Goal: Contribute content

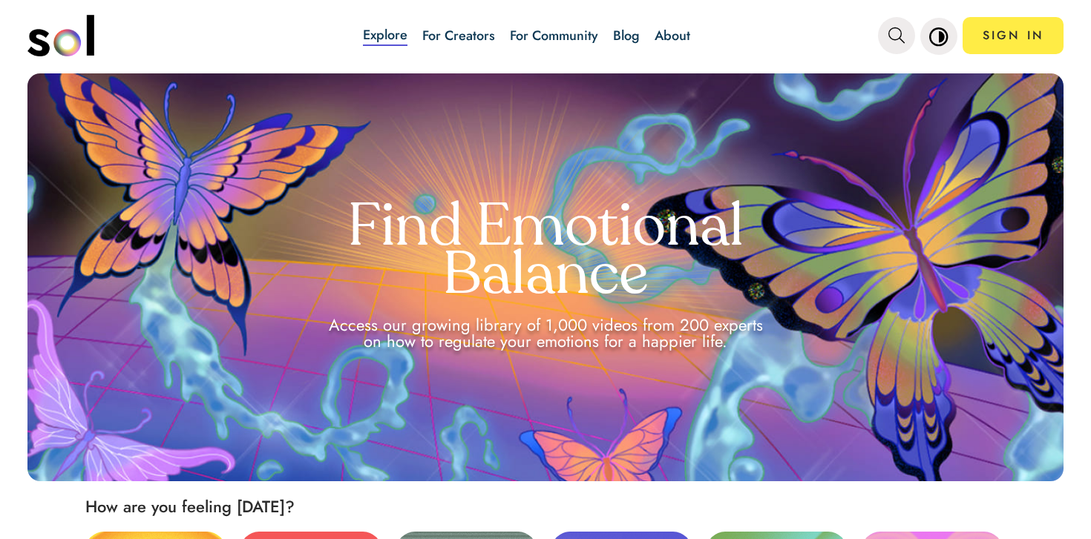
click at [617, 30] on link "Blog" at bounding box center [626, 35] width 27 height 19
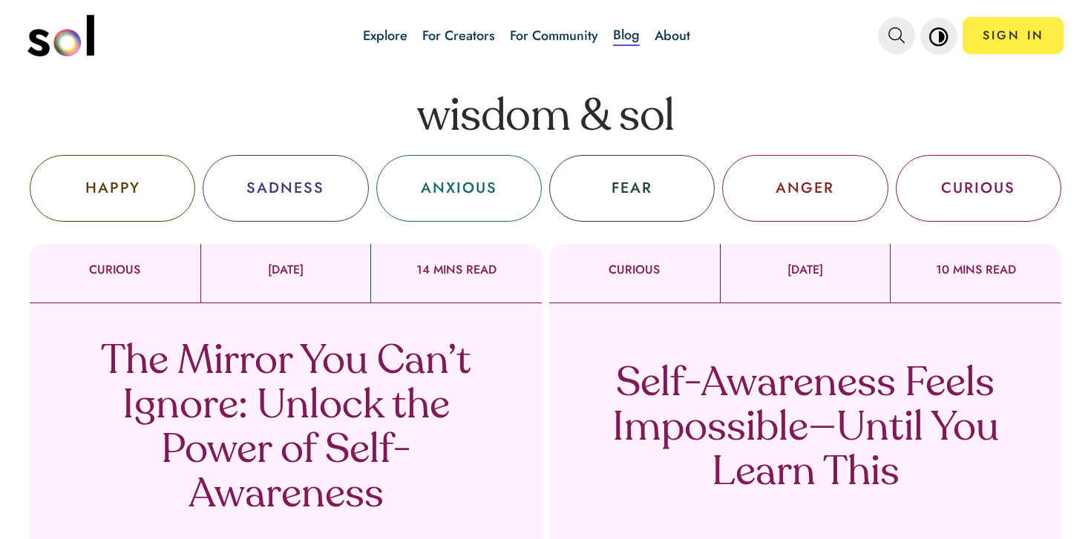
click at [373, 416] on p "The Mirror You Can’t Ignore: Unlock the Power of Self-Awareness" at bounding box center [286, 430] width 438 height 178
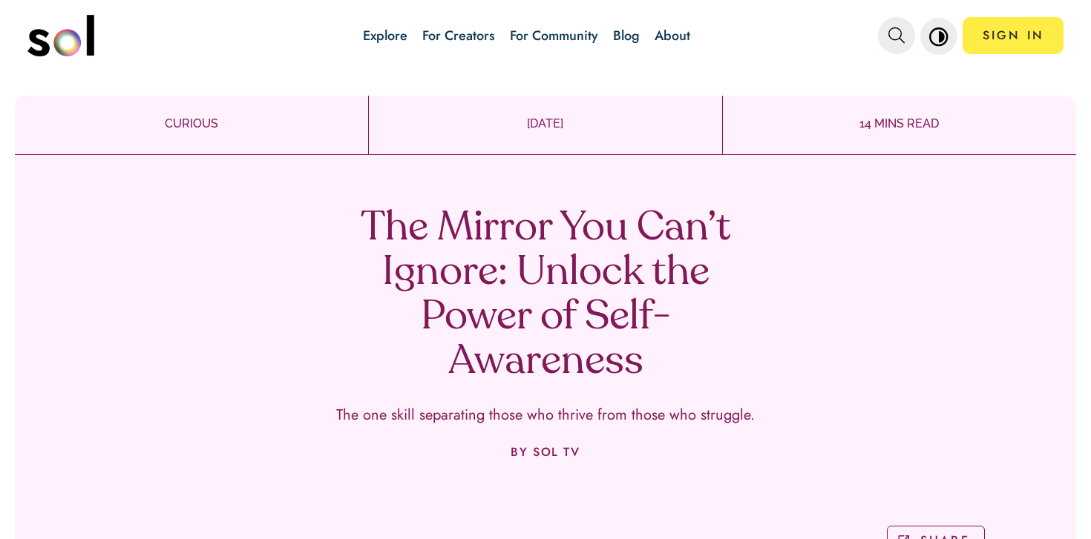
click at [581, 258] on h1 "The Mirror You Can’t Ignore: Unlock the Power of Self-Awareness" at bounding box center [545, 296] width 438 height 178
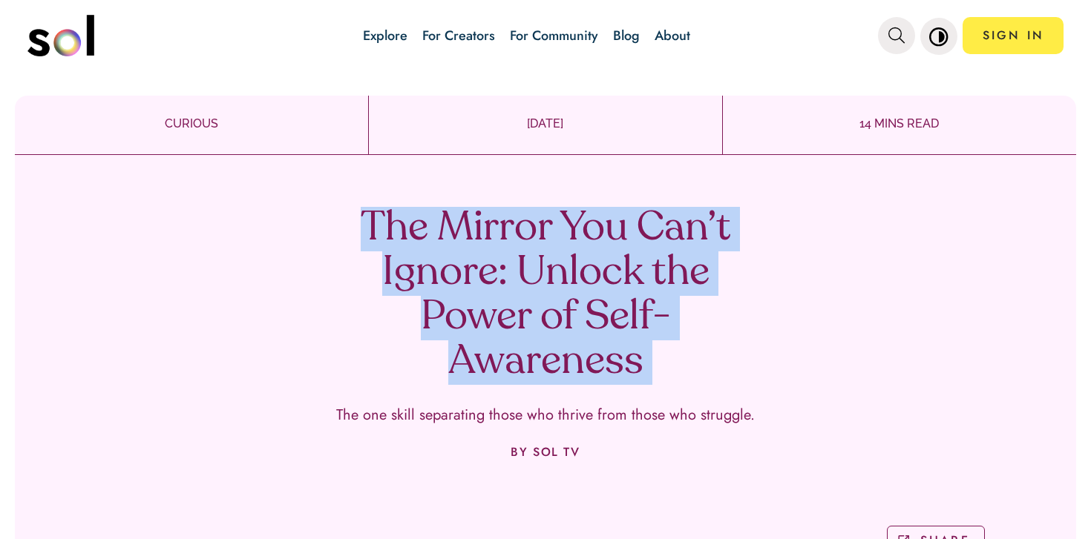
click at [581, 258] on h1 "The Mirror You Can’t Ignore: Unlock the Power of Self-Awareness" at bounding box center [545, 296] width 438 height 178
copy h1 "The Mirror You Can’t Ignore: Unlock the Power of Self-Awareness"
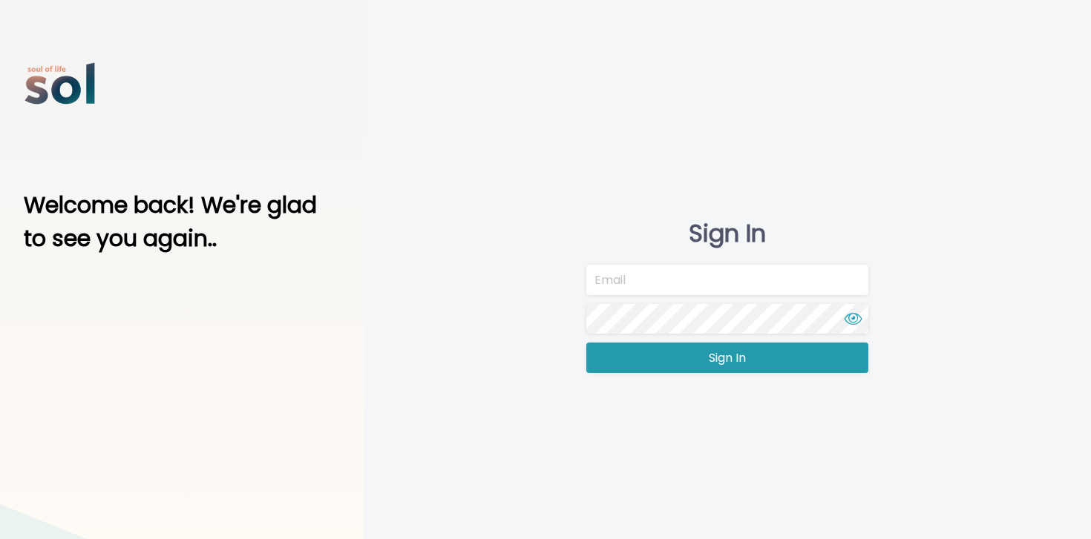
type input "team@soltv.co"
click at [679, 367] on button "Sign In" at bounding box center [727, 358] width 282 height 30
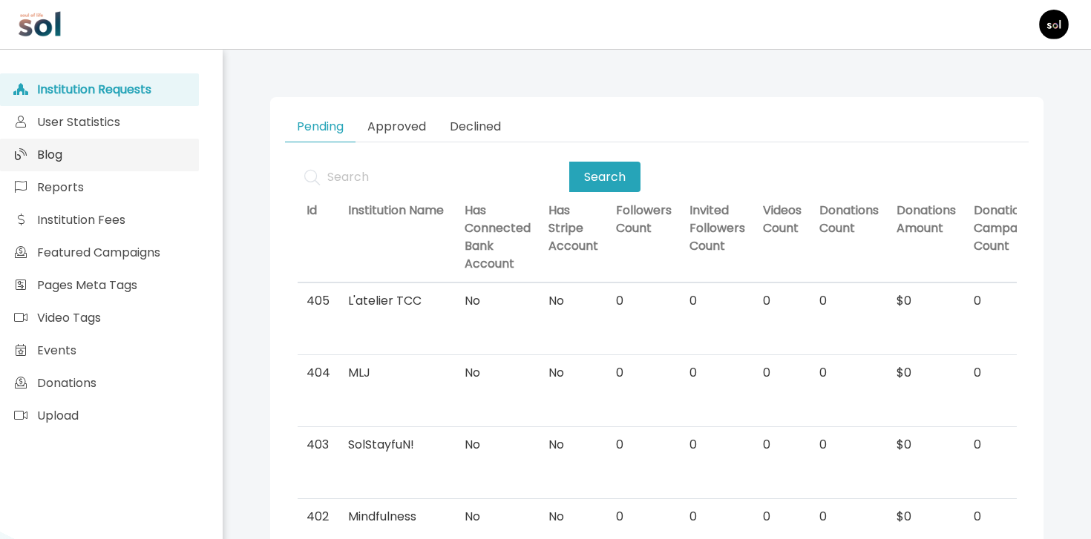
click at [154, 141] on link "Blog" at bounding box center [99, 155] width 199 height 33
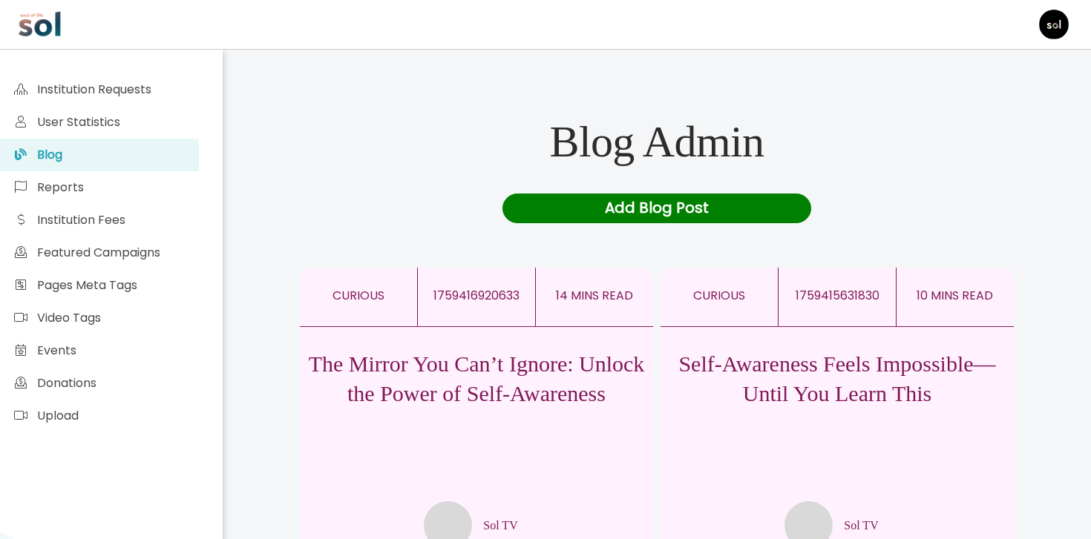
click at [811, 409] on p "Self-Awareness Feels Impossible—Until You Learn This" at bounding box center [836, 378] width 353 height 59
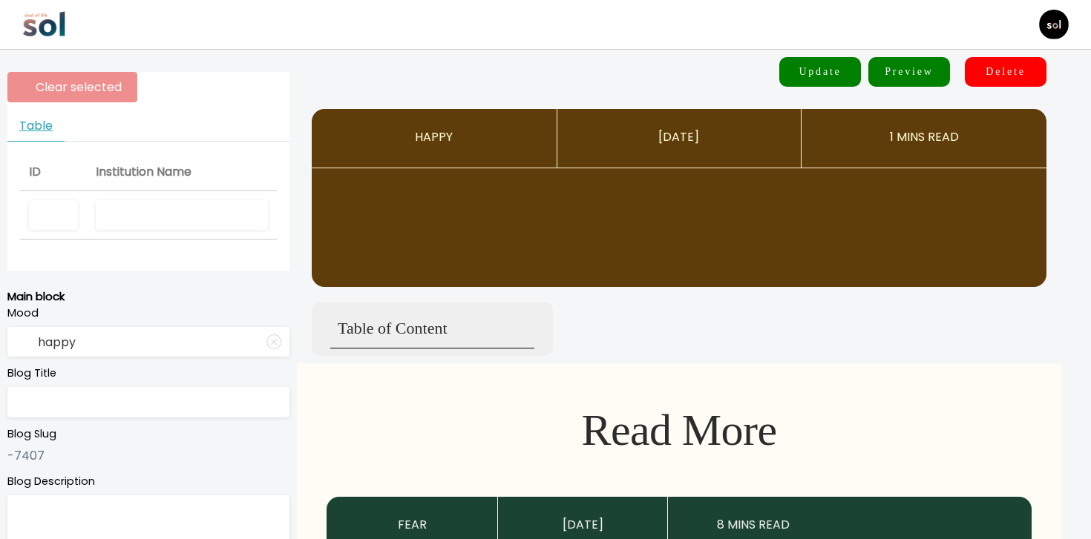
click at [209, 208] on input "text" at bounding box center [182, 215] width 172 height 30
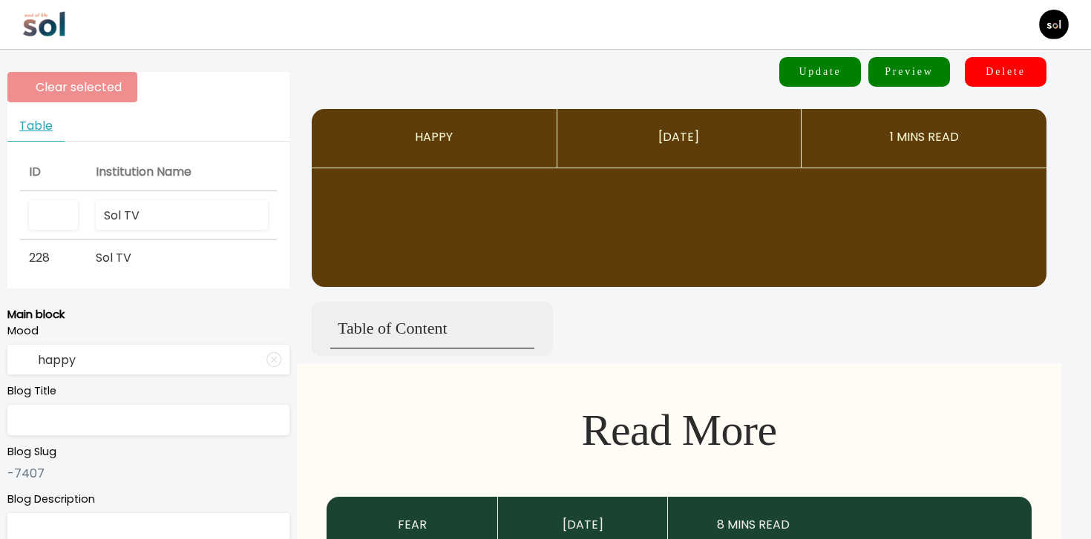
type input "Sol TV"
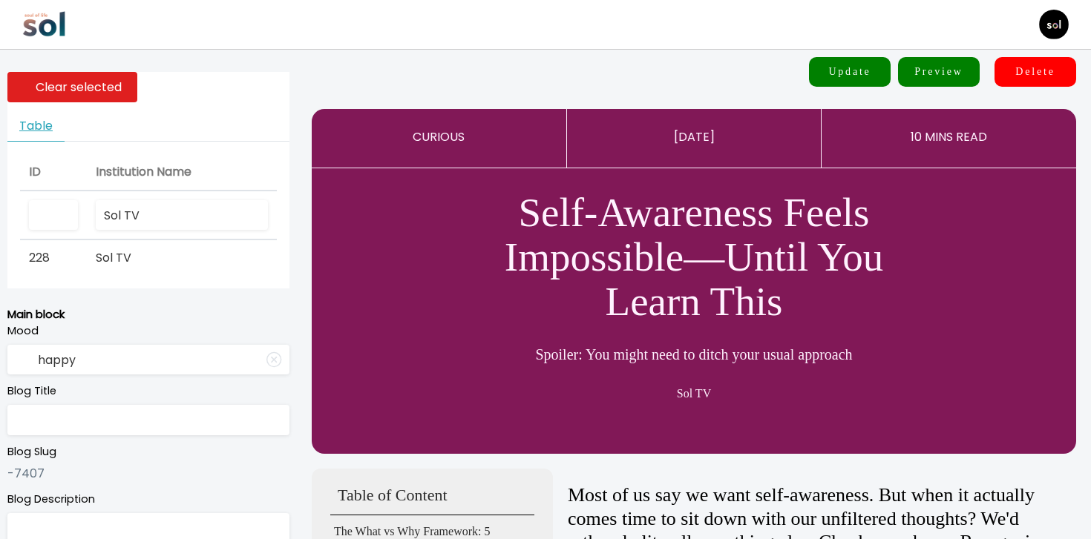
type input "curious"
type input "Self-Awareness Feels Impossible—Until You Learn This"
type textarea "Spoiler: You might need to ditch your usual approach"
type input "Sol TV"
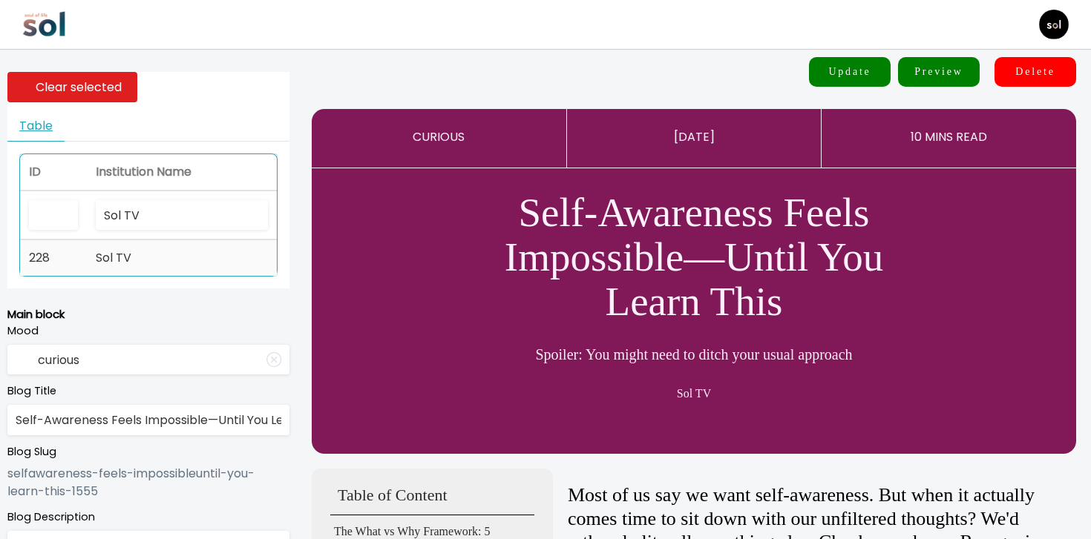
click at [197, 246] on td "Sol TV" at bounding box center [182, 258] width 190 height 36
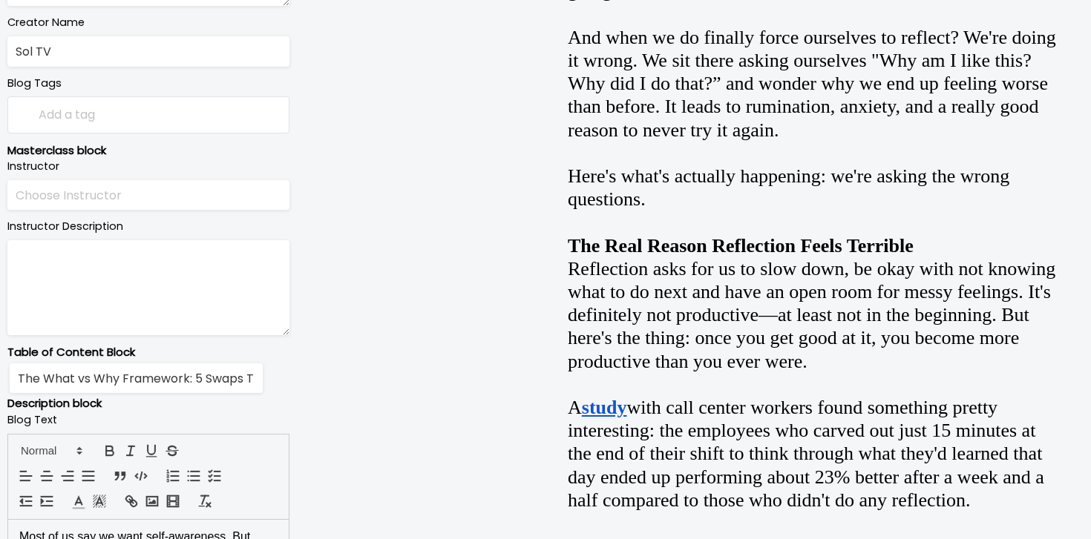
scroll to position [741, 0]
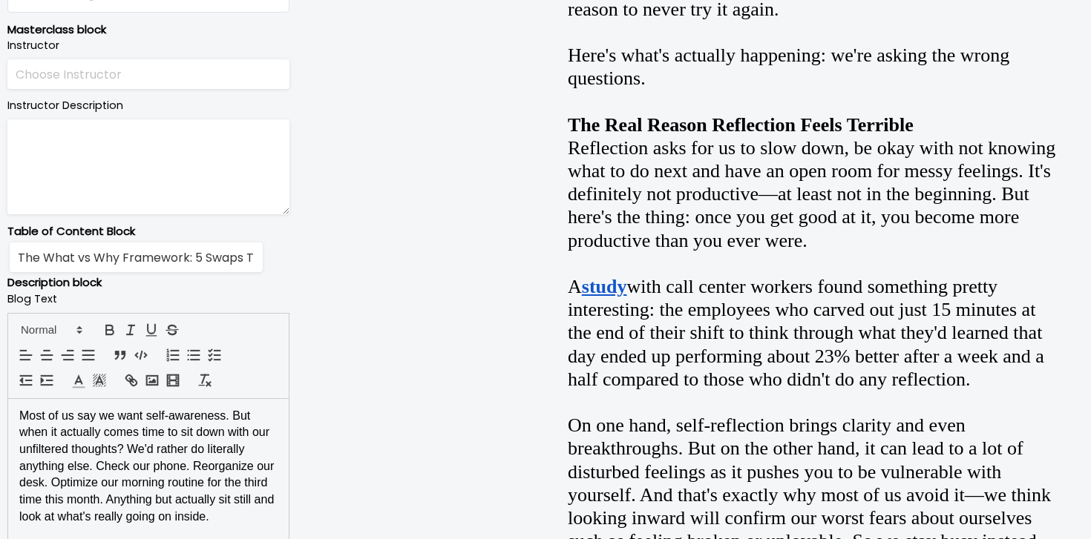
click at [165, 505] on span "Most of us say we want self-awareness. But when it actually comes time to sit d…" at bounding box center [148, 467] width 258 height 114
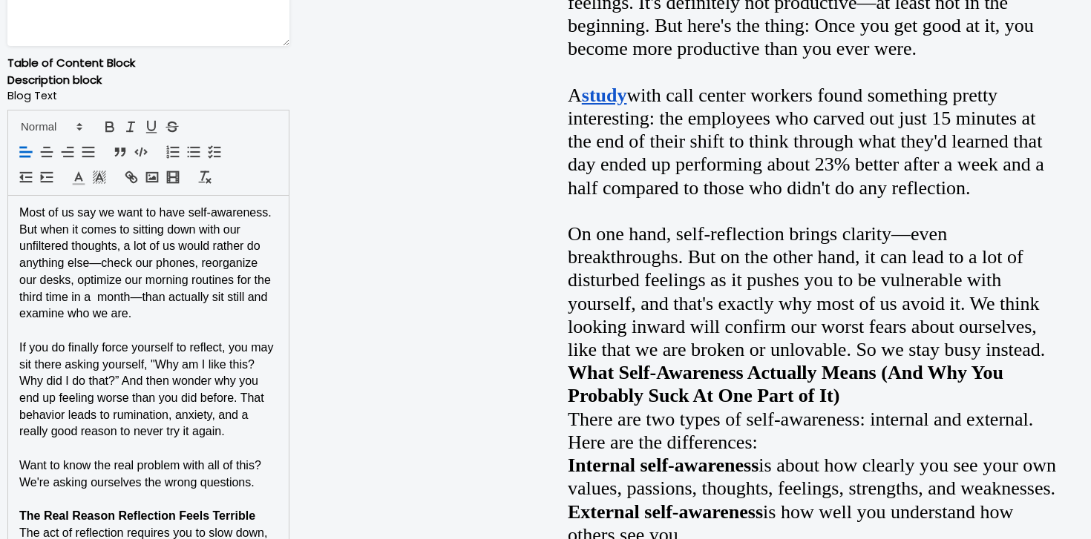
scroll to position [924, 0]
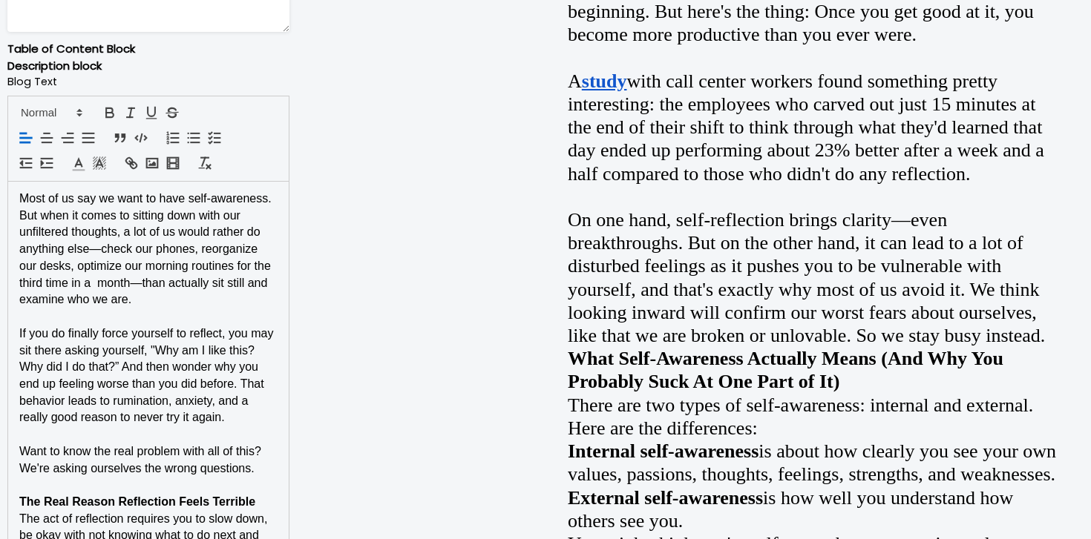
click at [201, 291] on p "Most of us say we want to have self-awareness. But when it comes to sitting dow…" at bounding box center [148, 250] width 258 height 118
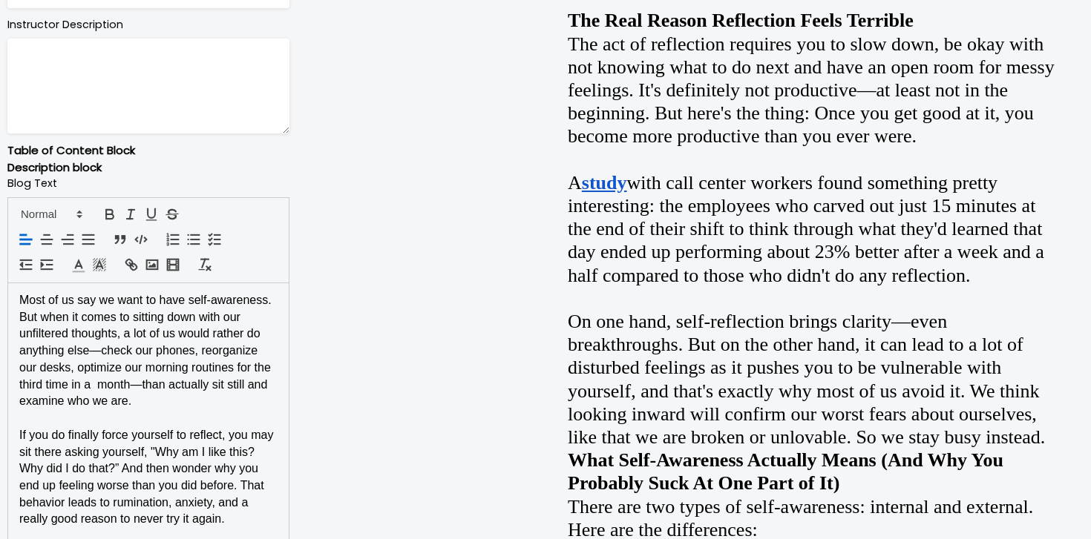
click at [214, 400] on p "Most of us say we want to have self-awareness. But when it comes to sitting dow…" at bounding box center [148, 351] width 258 height 118
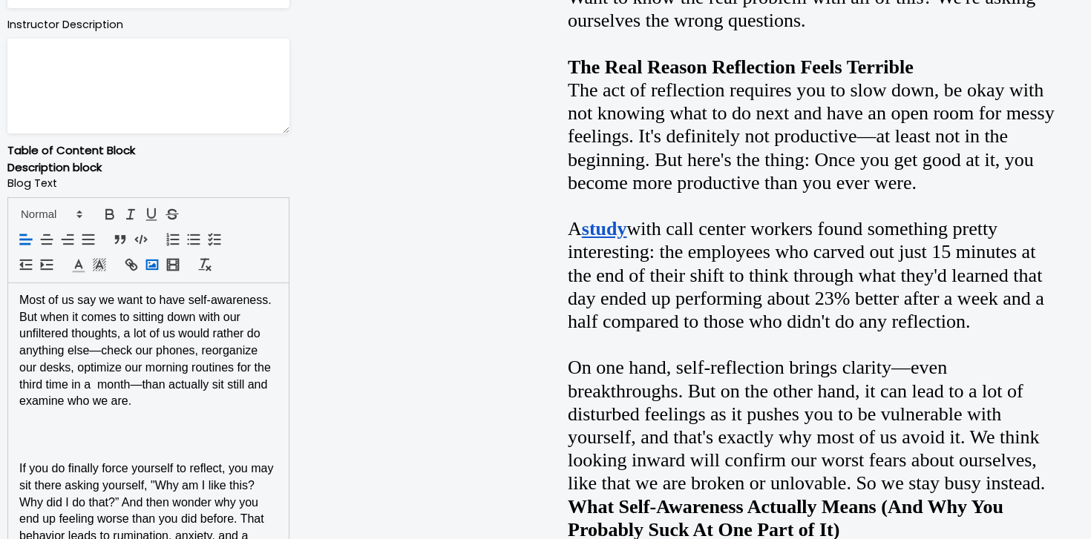
click at [148, 265] on icon "button" at bounding box center [152, 265] width 16 height 16
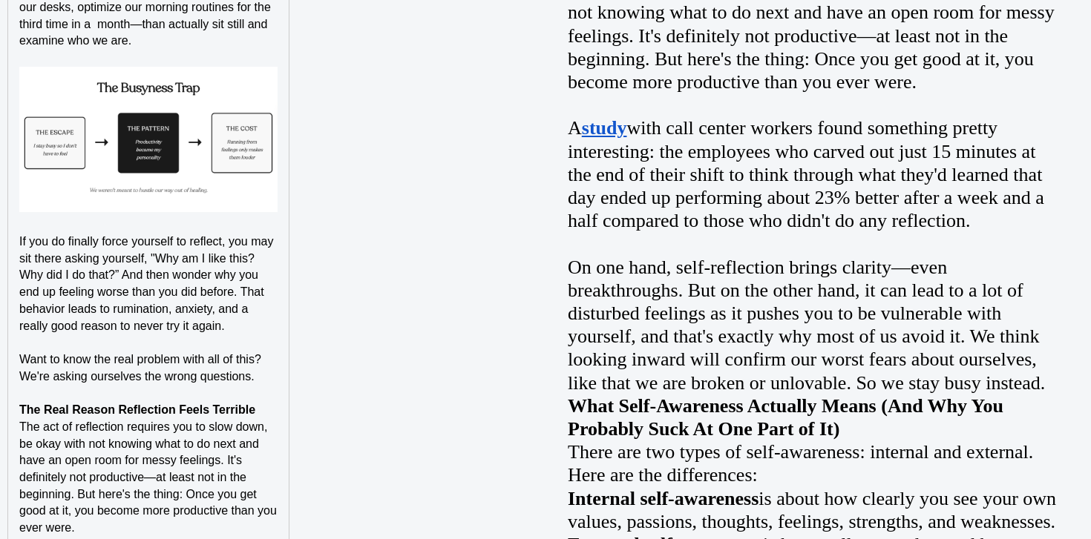
scroll to position [1189, 0]
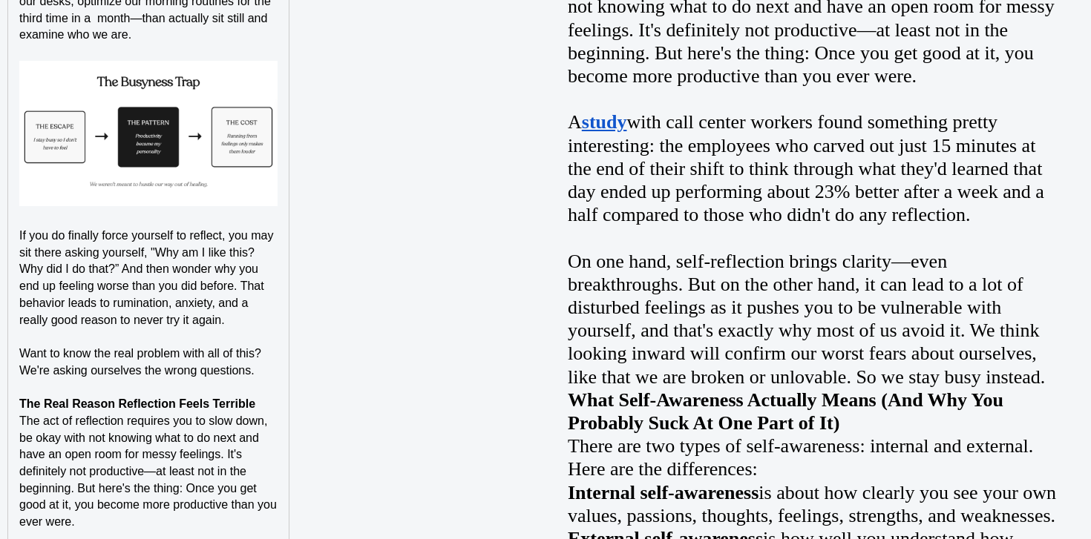
click at [266, 398] on p "The Real Reason Reflection Feels Terrible" at bounding box center [148, 404] width 258 height 17
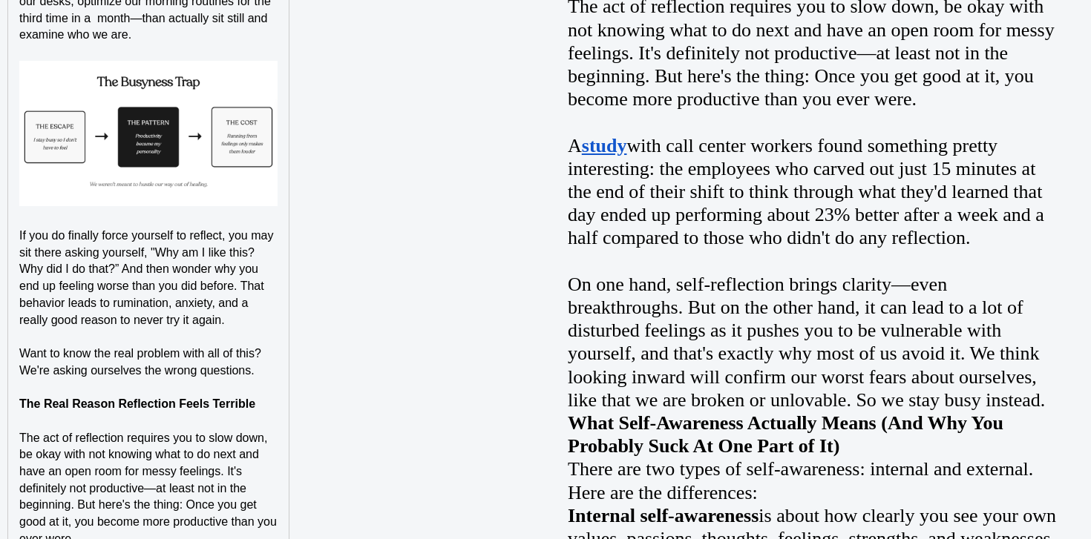
click at [232, 404] on strong "The Real Reason Reflection Feels Terrible" at bounding box center [137, 404] width 236 height 13
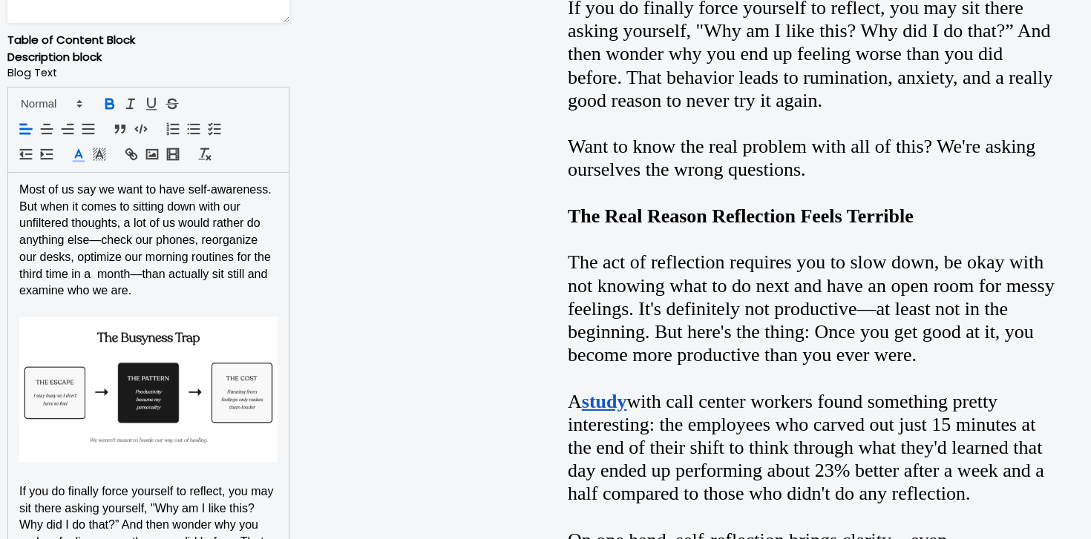
scroll to position [923, 0]
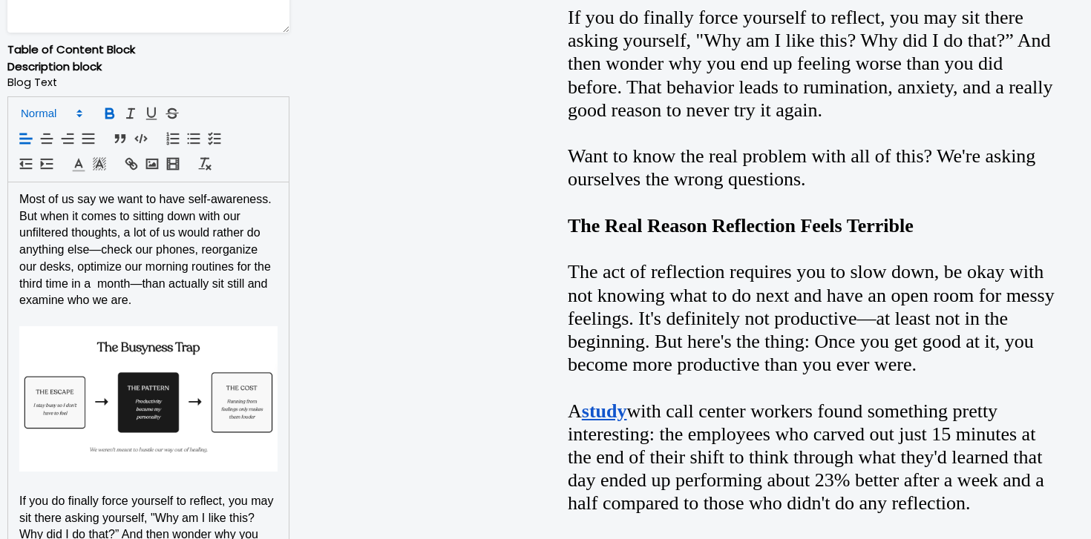
click at [63, 110] on span at bounding box center [50, 114] width 73 height 18
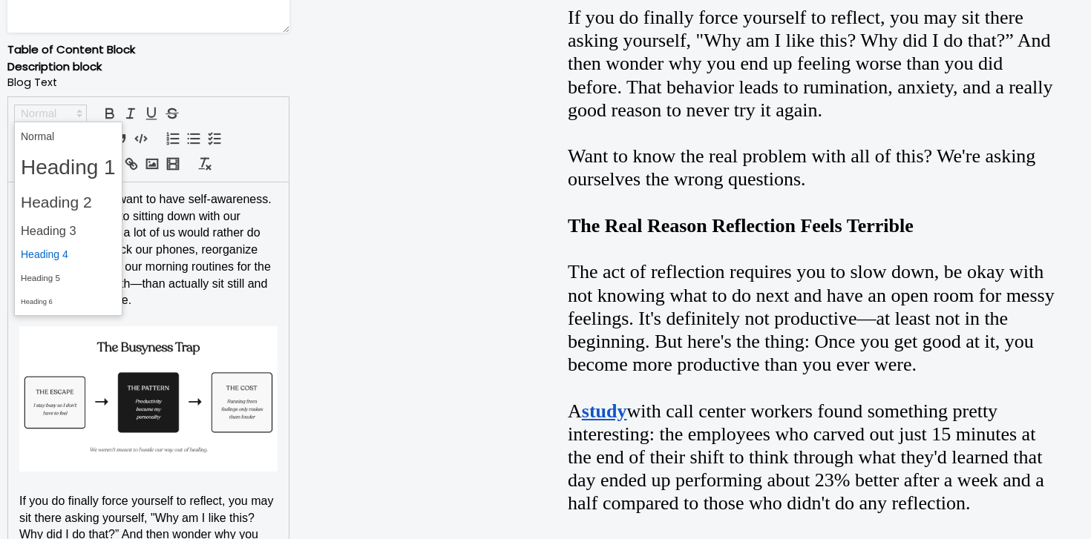
click at [63, 253] on span at bounding box center [68, 254] width 95 height 23
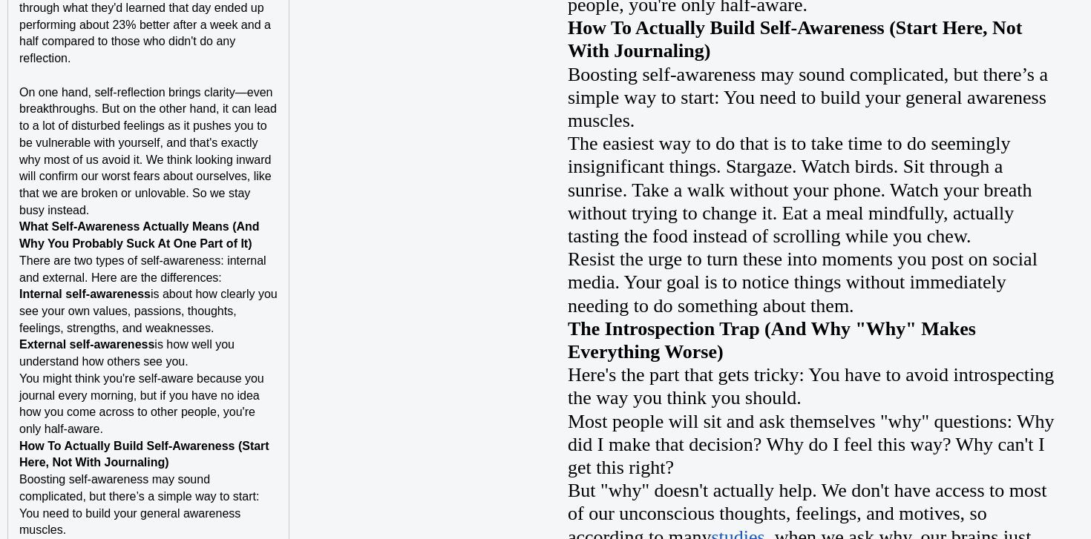
scroll to position [1847, 0]
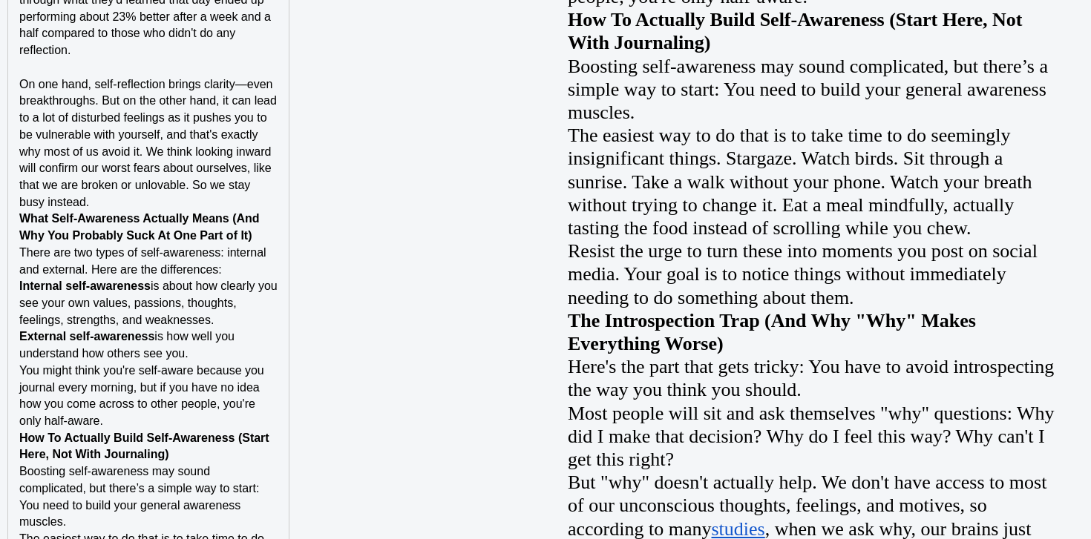
click at [160, 198] on p "On one hand, self-reflection brings clarity—even breakthroughs. But on the othe…" at bounding box center [148, 143] width 258 height 135
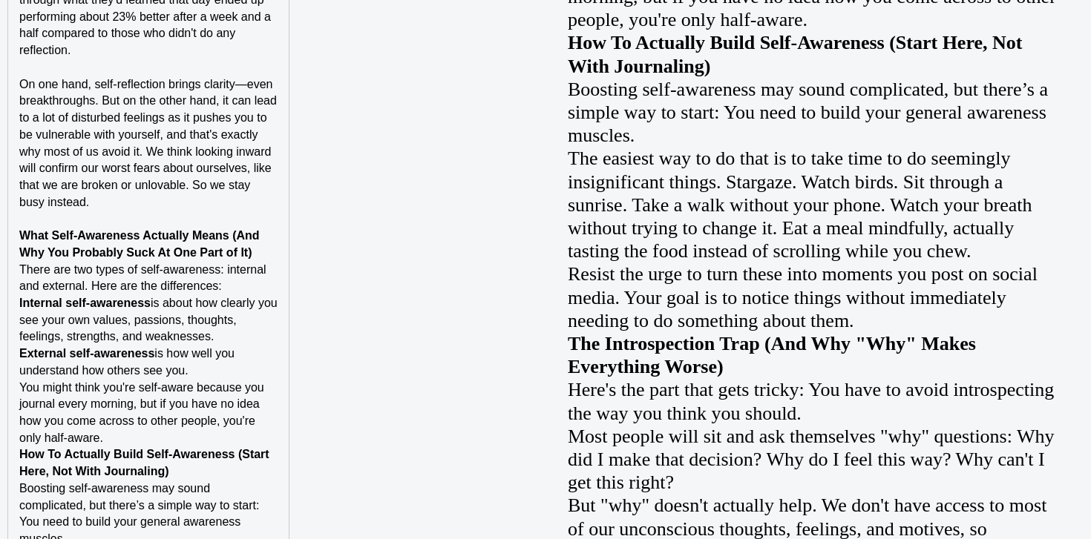
click at [263, 245] on p "What Self-Awareness Actually Means (And Why You Probably Suck At One Part of It)" at bounding box center [148, 244] width 258 height 33
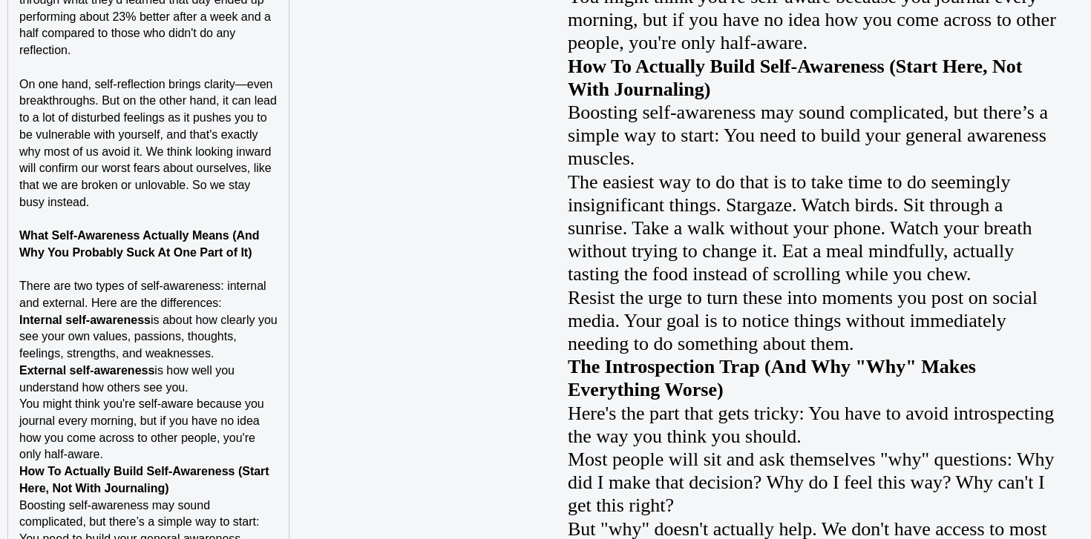
click at [251, 297] on p "There are two types of self-awareness: internal and external. Here are the diff…" at bounding box center [148, 294] width 258 height 33
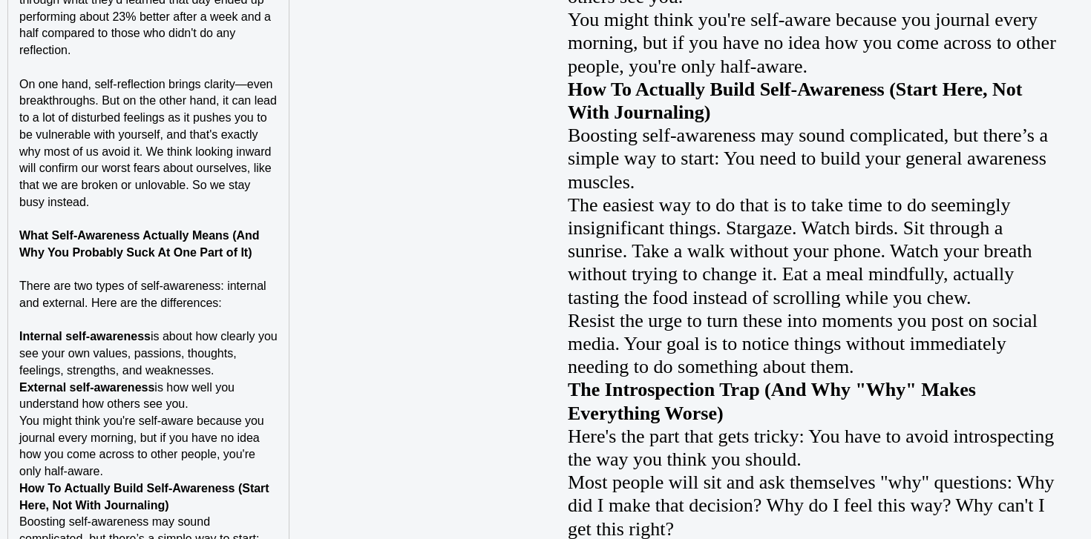
click at [233, 367] on p "Internal self-awareness is about how clearly you see your own values, passions,…" at bounding box center [148, 354] width 258 height 50
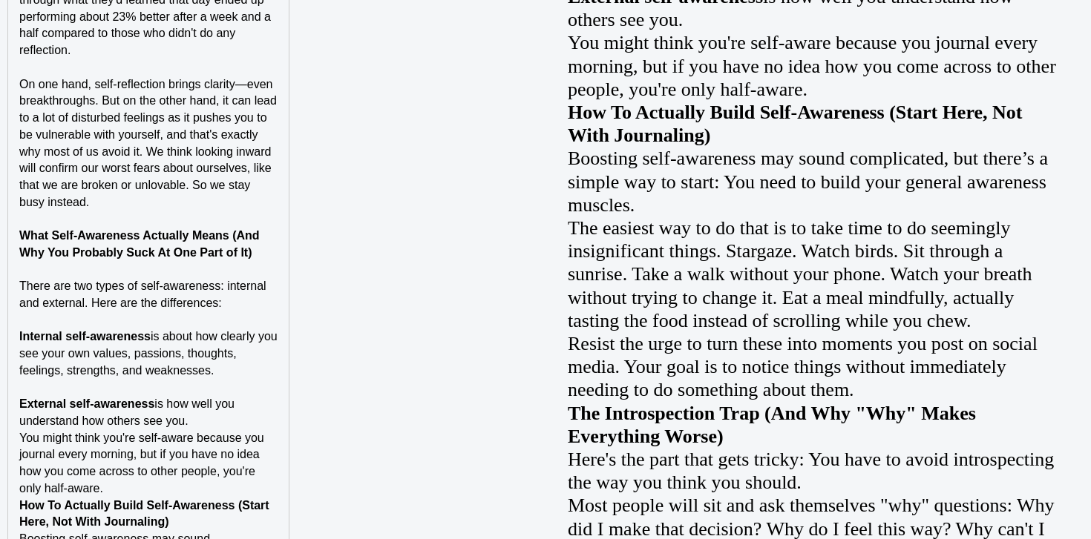
click at [217, 424] on p "External self-awareness is how well you understand how others see you." at bounding box center [148, 412] width 258 height 33
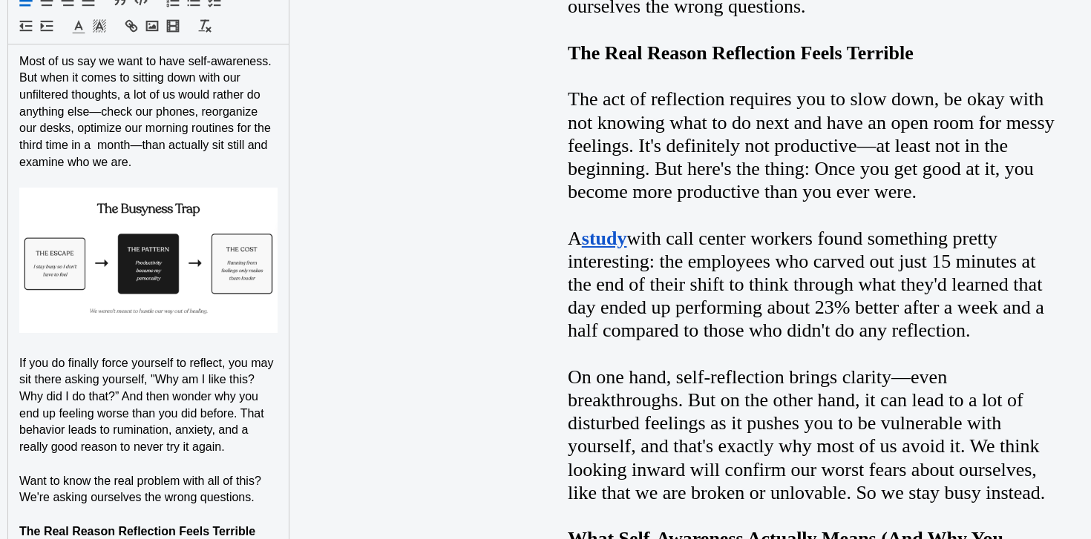
scroll to position [988, 0]
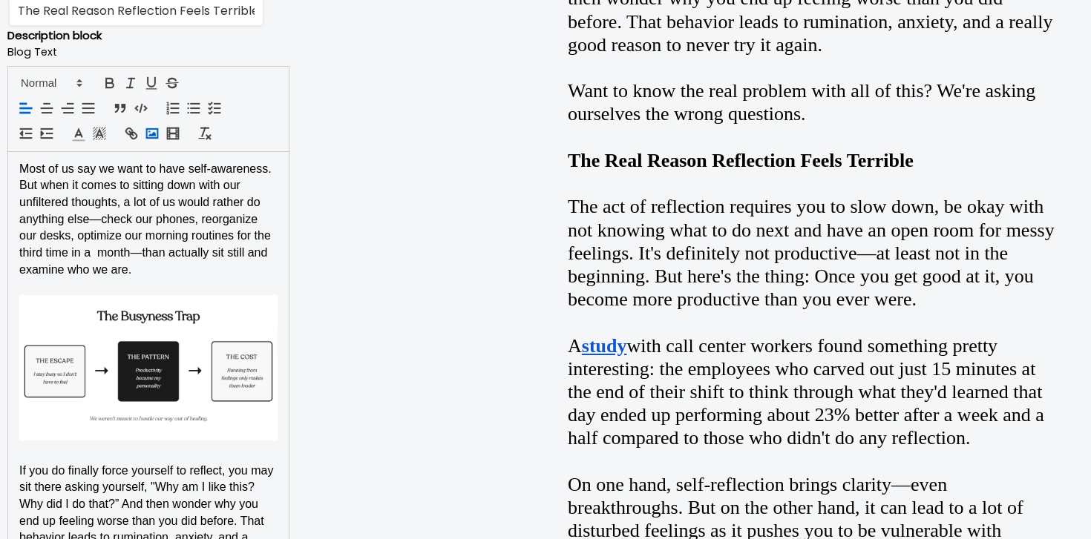
click at [154, 134] on polyline "button" at bounding box center [151, 133] width 7 height 4
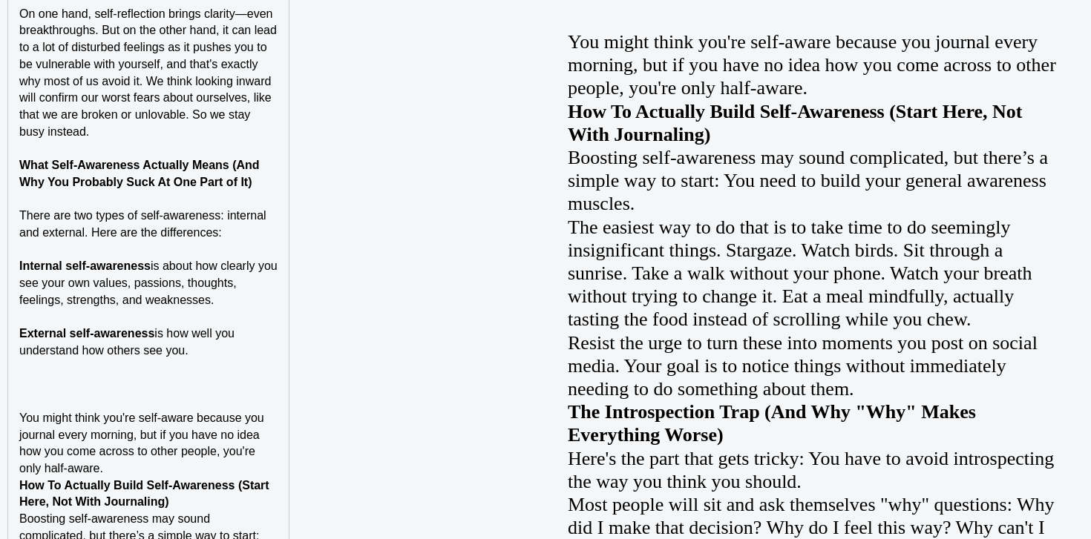
scroll to position [1768, 0]
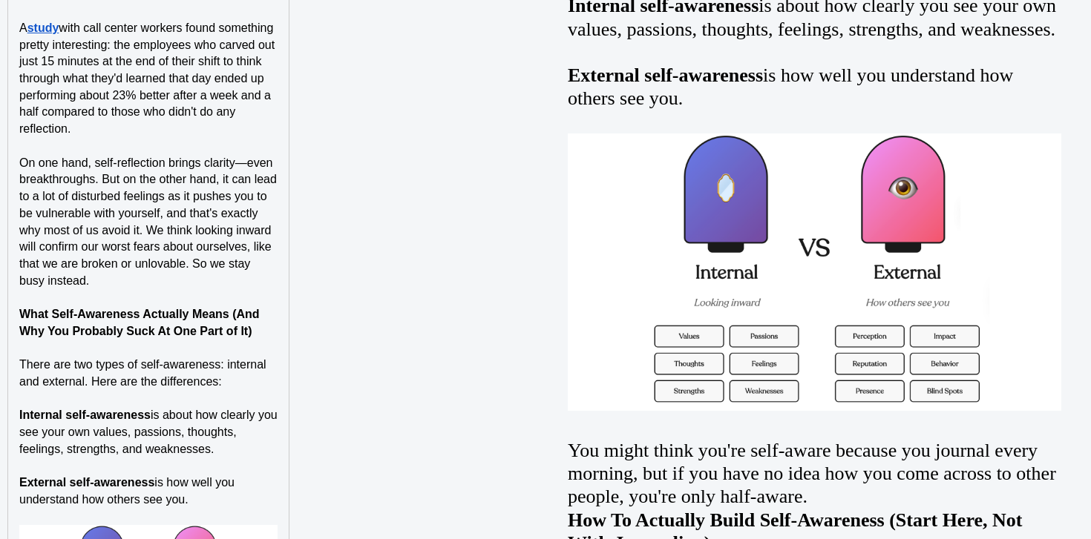
click at [197, 327] on strong "What Self-Awareness Actually Means (And Why You Probably Suck At One Part of It)" at bounding box center [140, 323] width 243 height 30
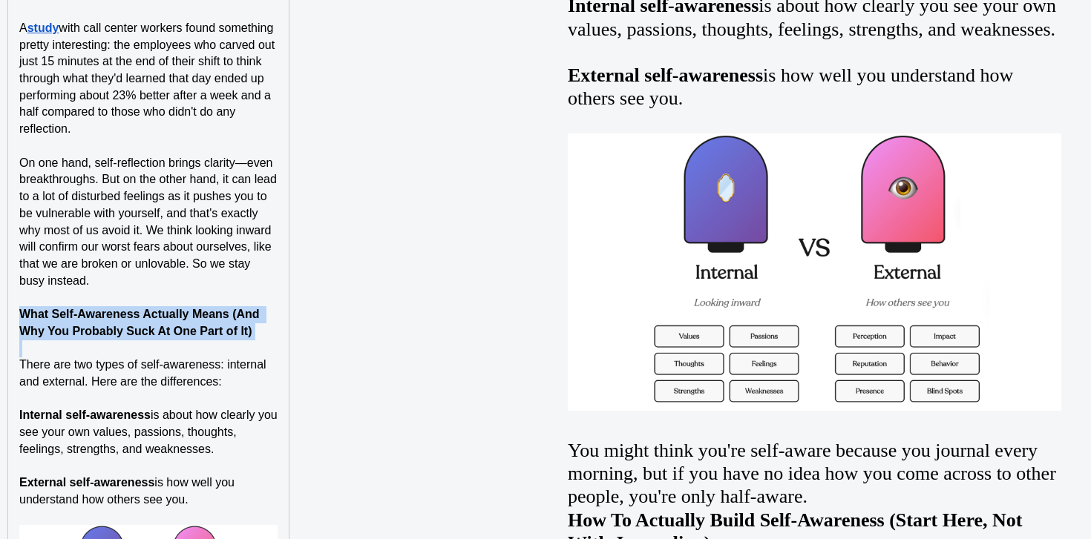
click at [197, 327] on strong "What Self-Awareness Actually Means (And Why You Probably Suck At One Part of It)" at bounding box center [140, 323] width 243 height 30
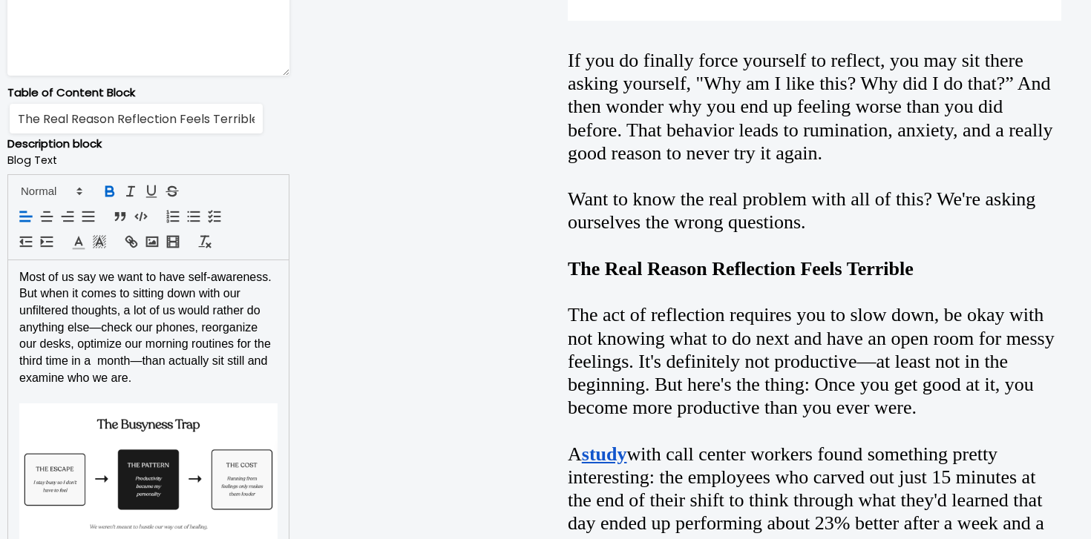
scroll to position [856, 0]
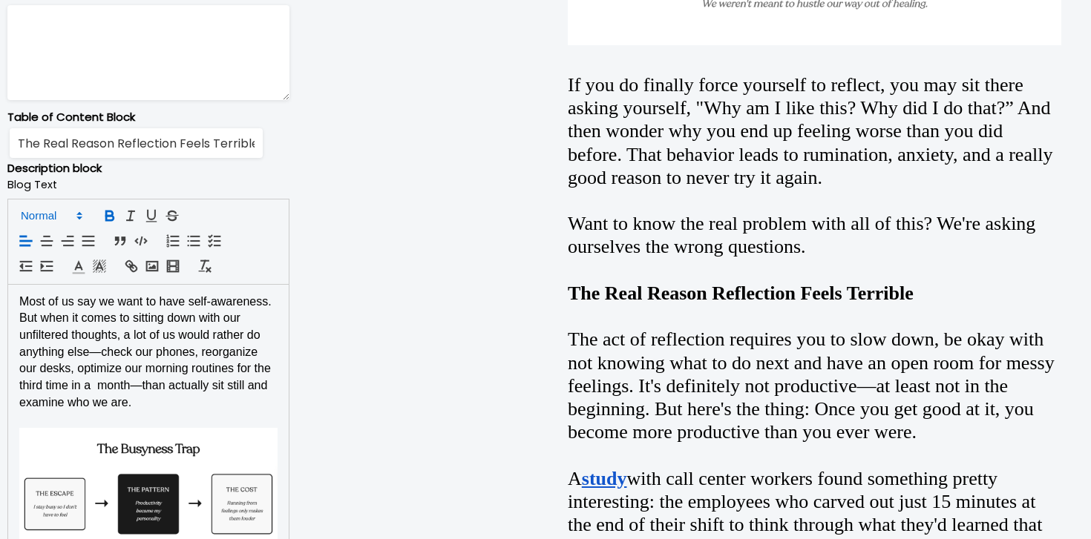
click at [40, 223] on span at bounding box center [50, 216] width 73 height 18
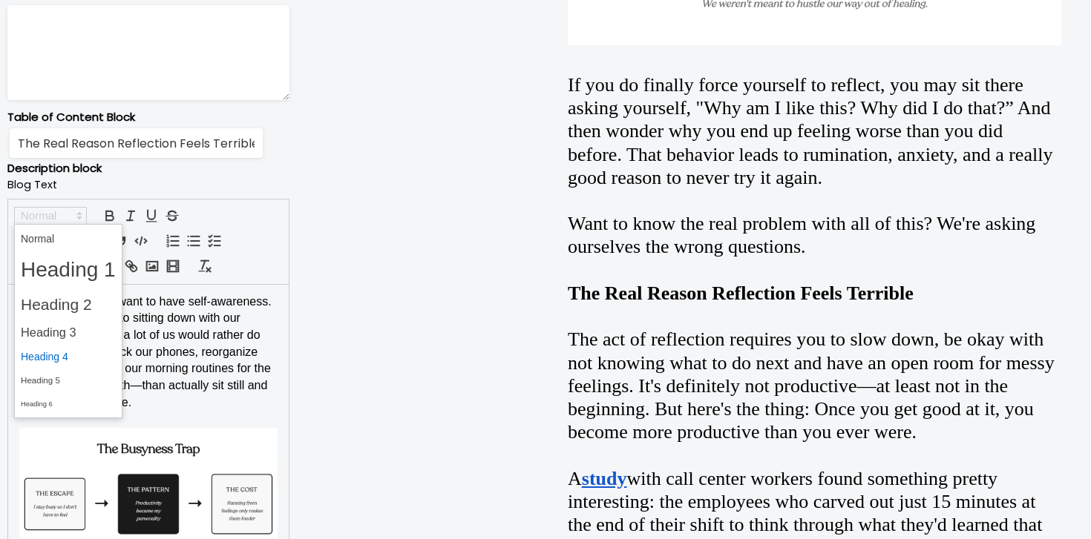
click at [66, 359] on span at bounding box center [68, 357] width 95 height 23
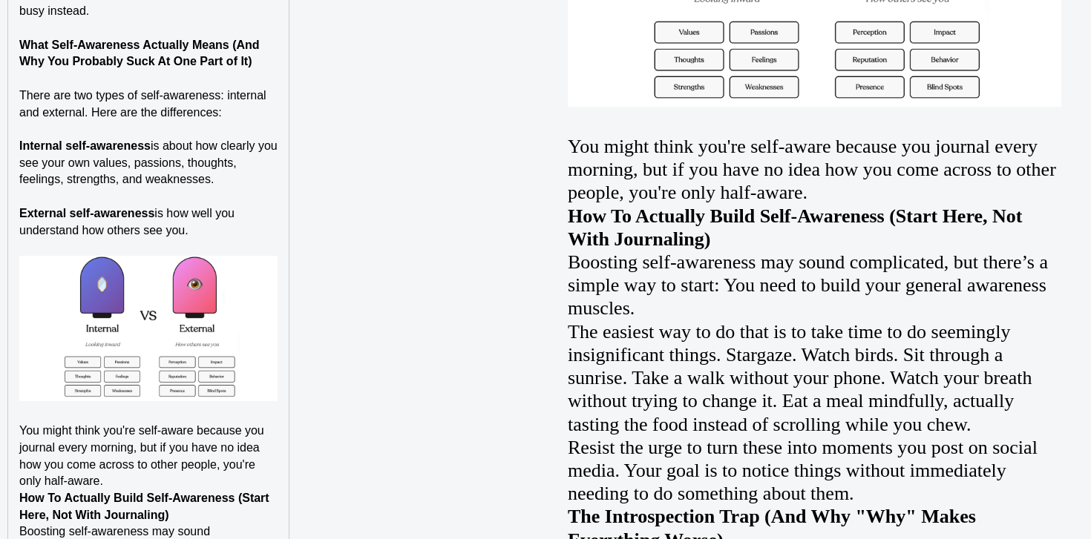
scroll to position [2358, 0]
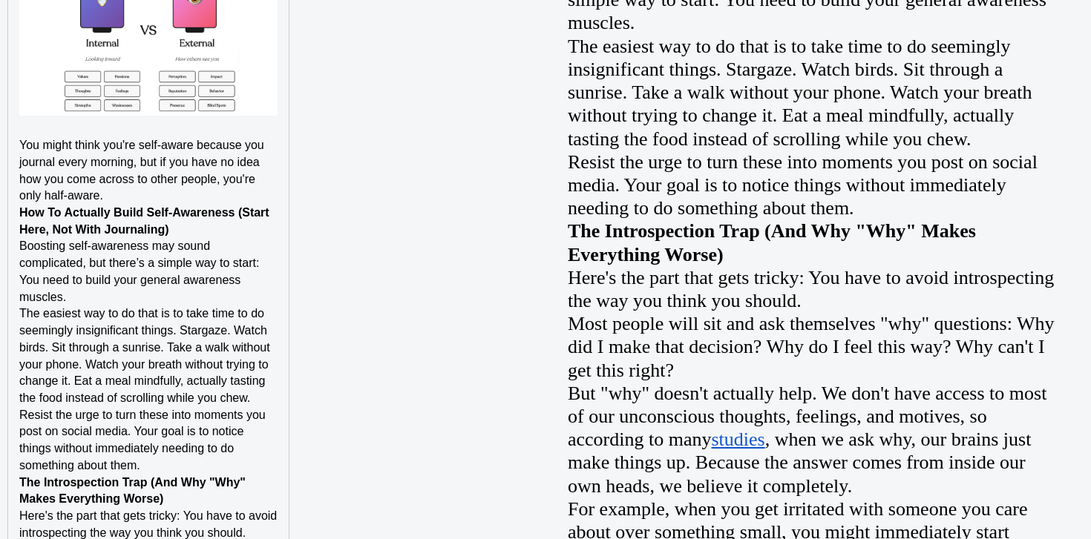
click at [266, 198] on p "You might think you're self-aware because you journal every morning, but if you…" at bounding box center [148, 171] width 258 height 68
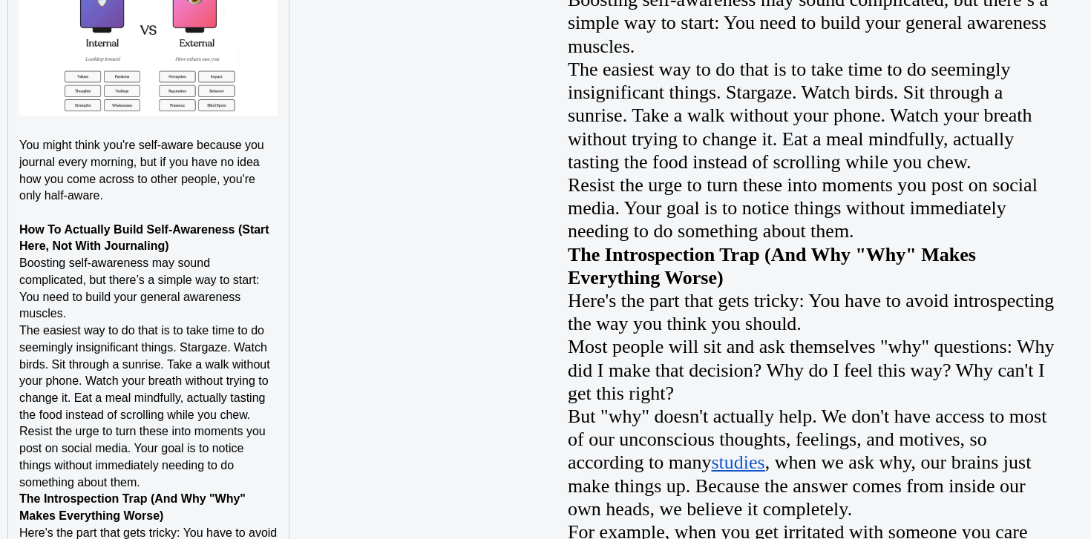
click at [220, 241] on p "How To Actually Build Self-Awareness (Start Here, Not With Journaling)" at bounding box center [148, 238] width 258 height 33
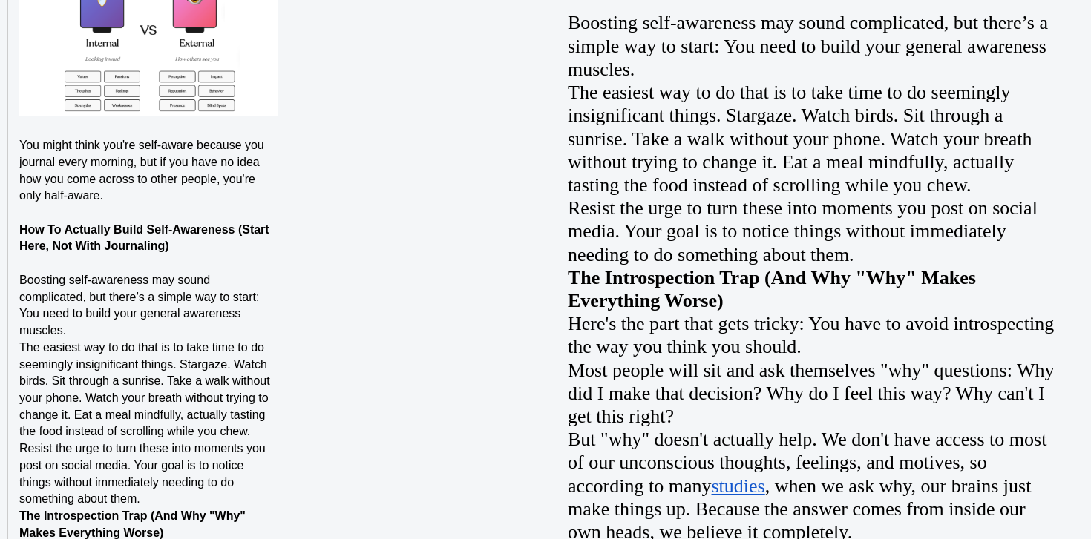
click at [168, 326] on p "Boosting self-awareness may sound complicated, but there’s a simple way to star…" at bounding box center [148, 306] width 258 height 68
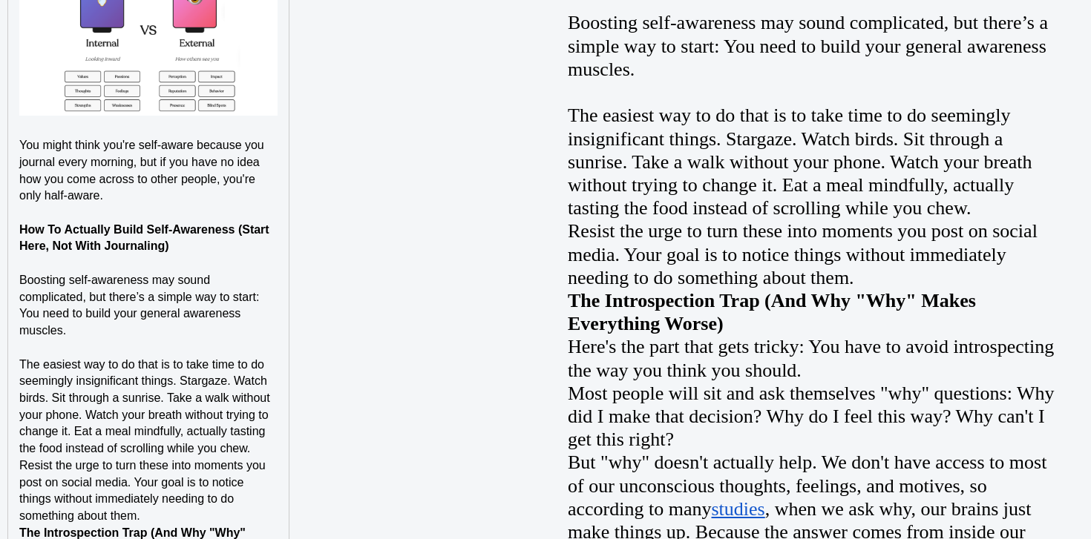
click at [264, 447] on p "The easiest way to do that is to take time to do seemingly insignificant things…" at bounding box center [148, 407] width 258 height 101
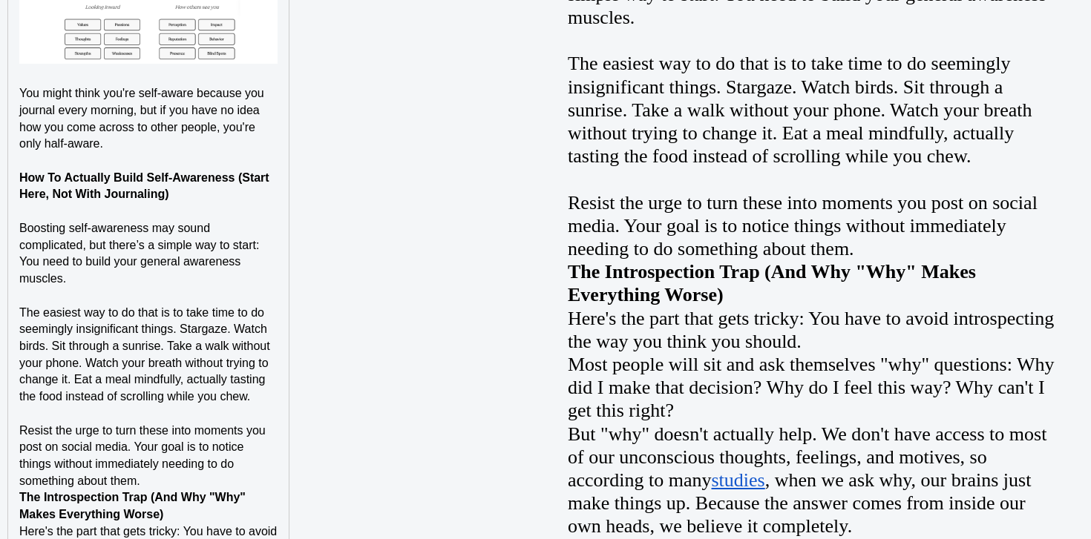
scroll to position [2412, 0]
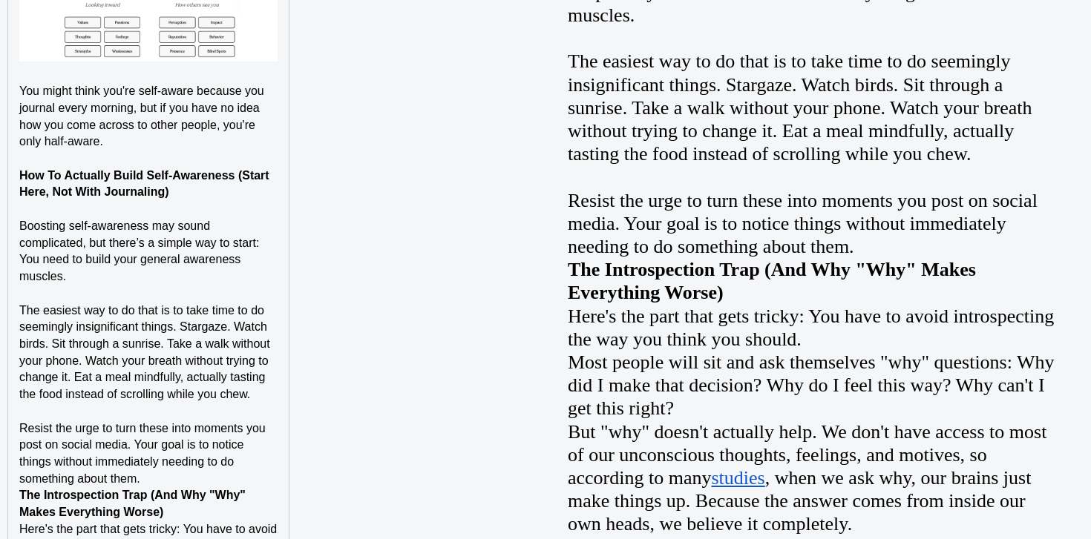
click at [237, 469] on p "Resist the urge to turn these into moments you post on social media. Your goal …" at bounding box center [148, 455] width 258 height 68
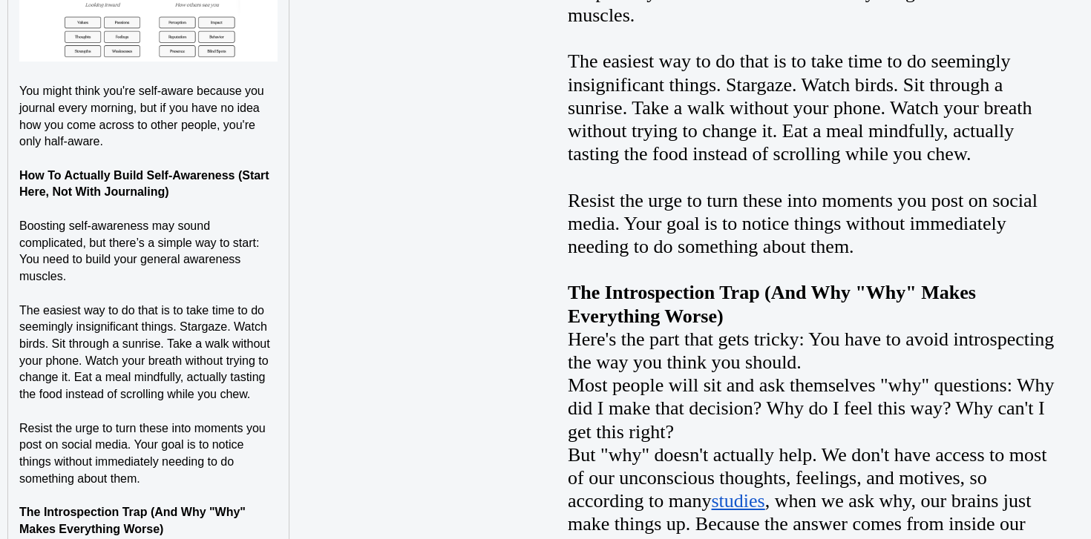
click at [200, 522] on p "The Introspection Trap (And Why "Why" Makes Everything Worse)" at bounding box center [148, 521] width 258 height 33
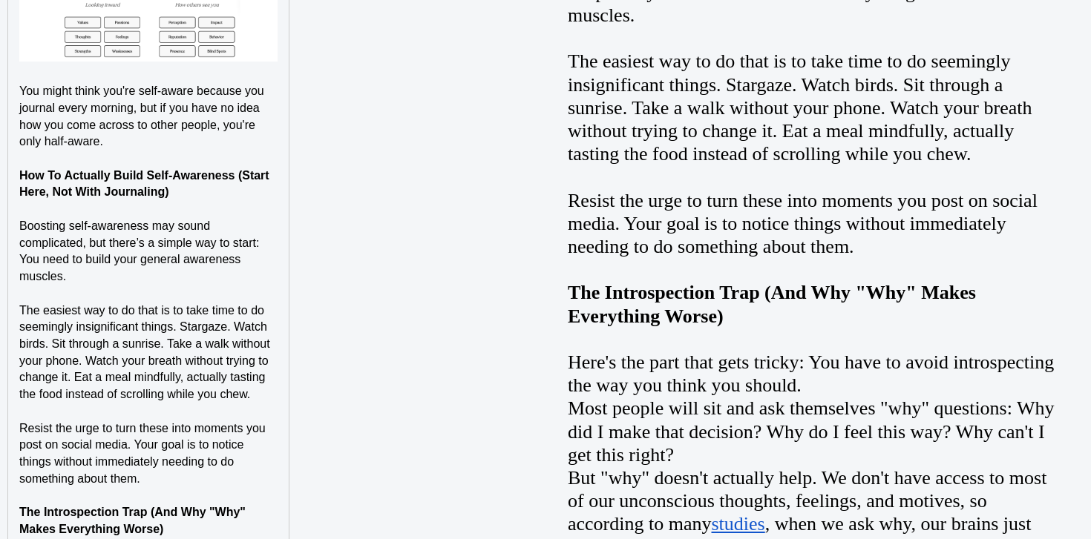
click at [155, 186] on strong "How To Actually Build Self-Awareness (Start Here, Not With Journaling)" at bounding box center [145, 184] width 253 height 30
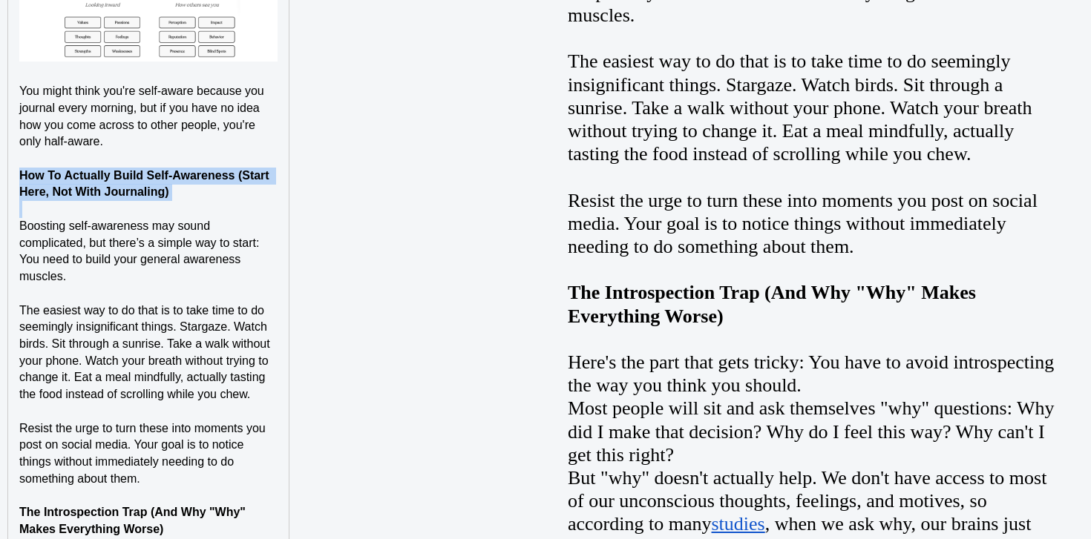
click at [155, 186] on strong "How To Actually Build Self-Awareness (Start Here, Not With Journaling)" at bounding box center [145, 184] width 253 height 30
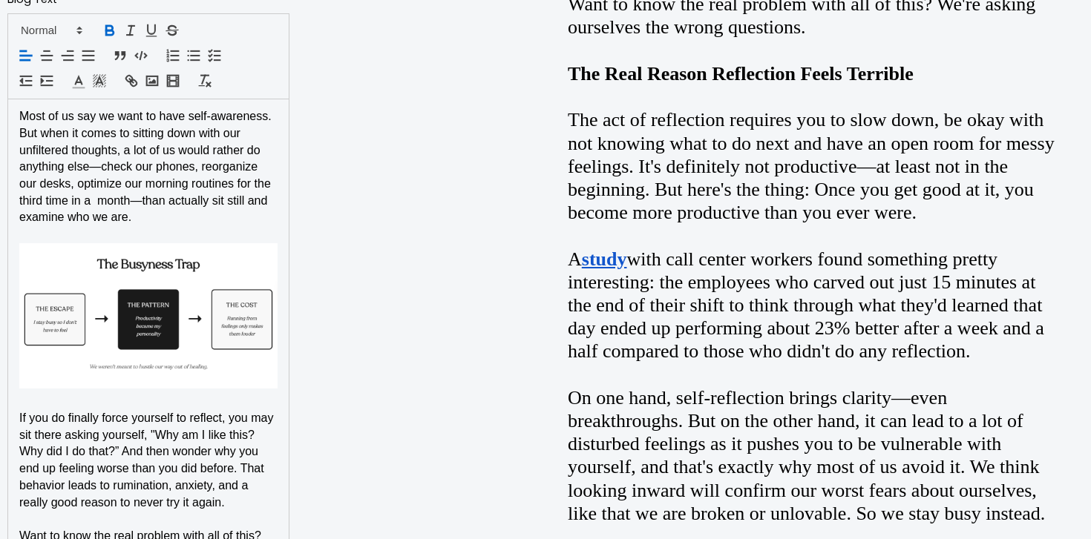
scroll to position [1023, 0]
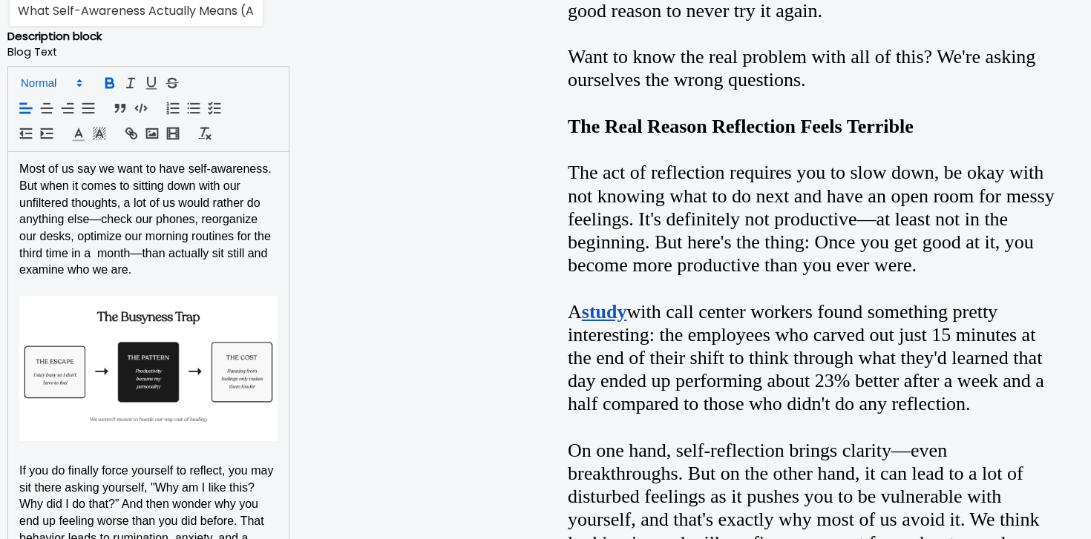
click at [74, 78] on icon at bounding box center [79, 82] width 13 height 13
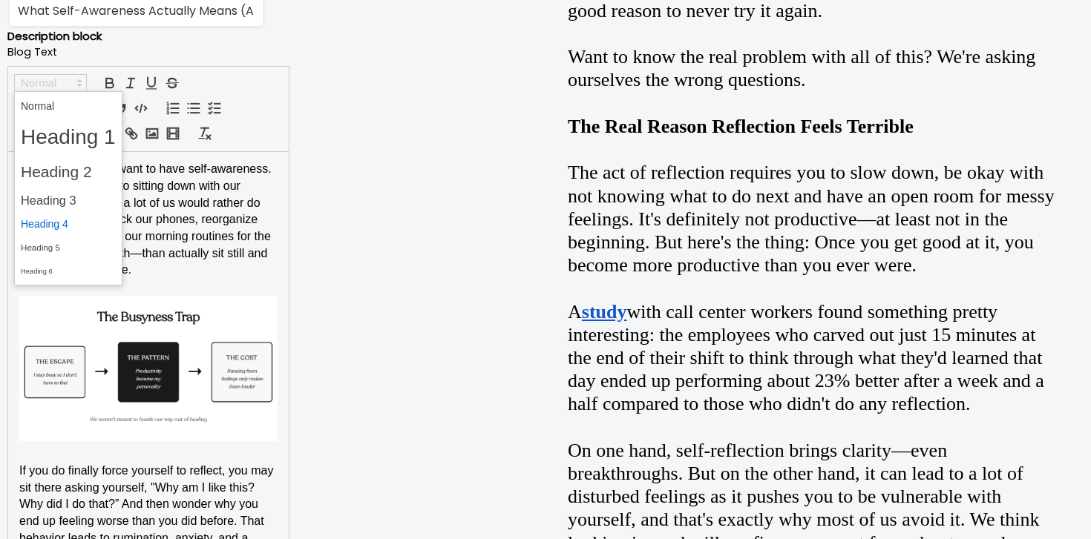
click at [47, 224] on span at bounding box center [68, 224] width 95 height 23
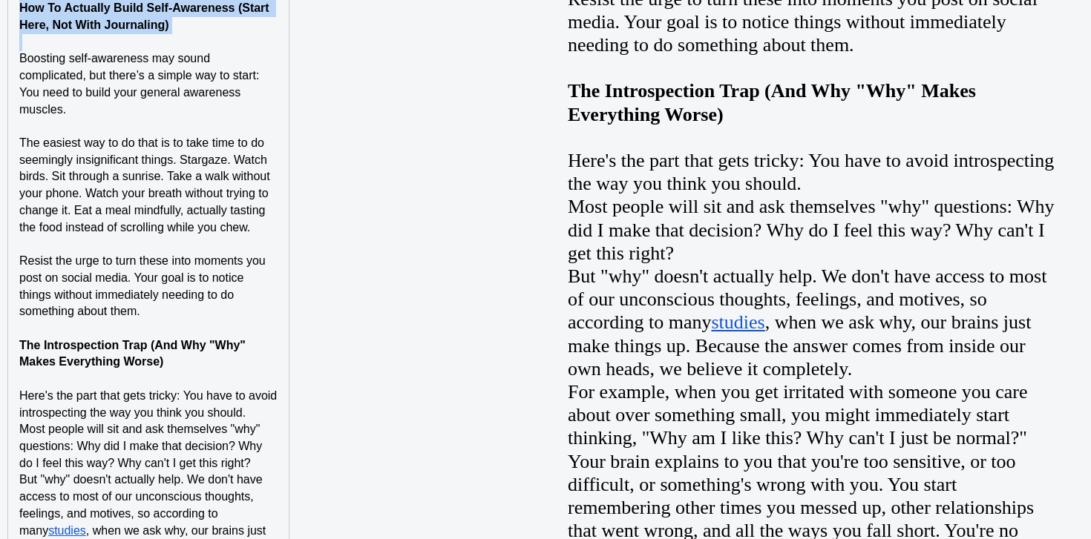
scroll to position [2616, 0]
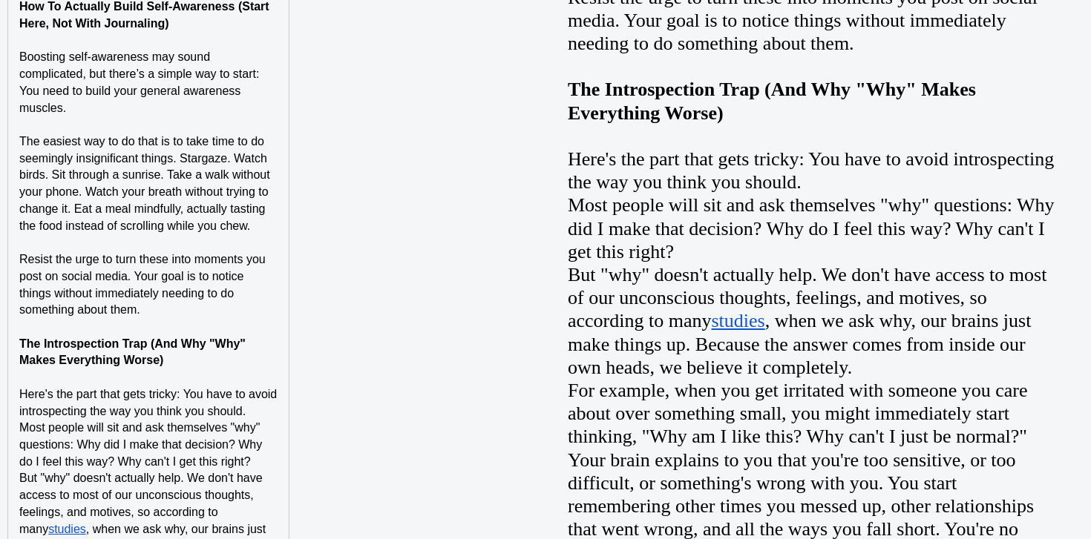
click at [199, 301] on p "Resist the urge to turn these into moments you post on social media. Your goal …" at bounding box center [148, 286] width 258 height 68
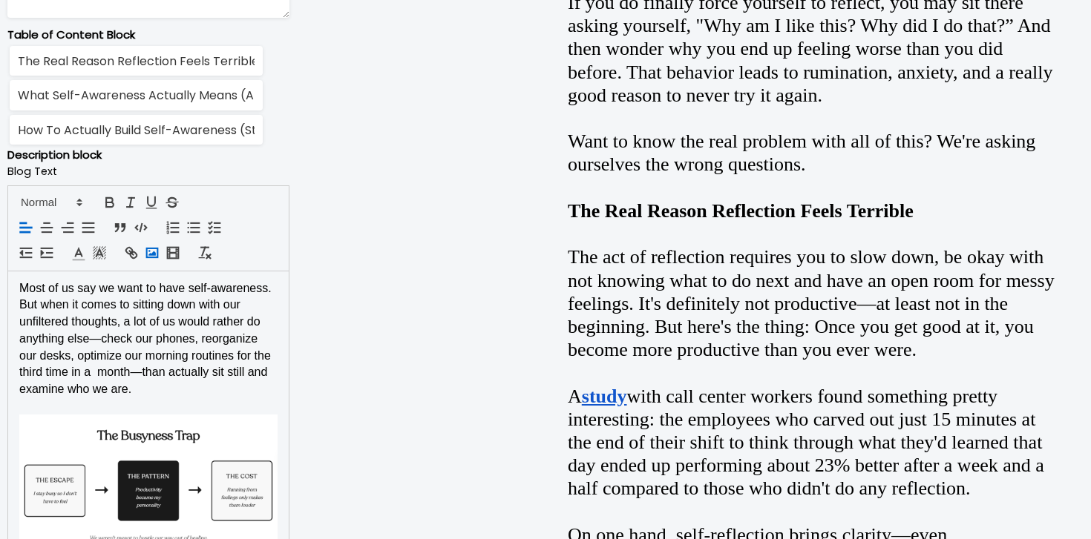
click at [149, 247] on icon "button" at bounding box center [152, 253] width 16 height 16
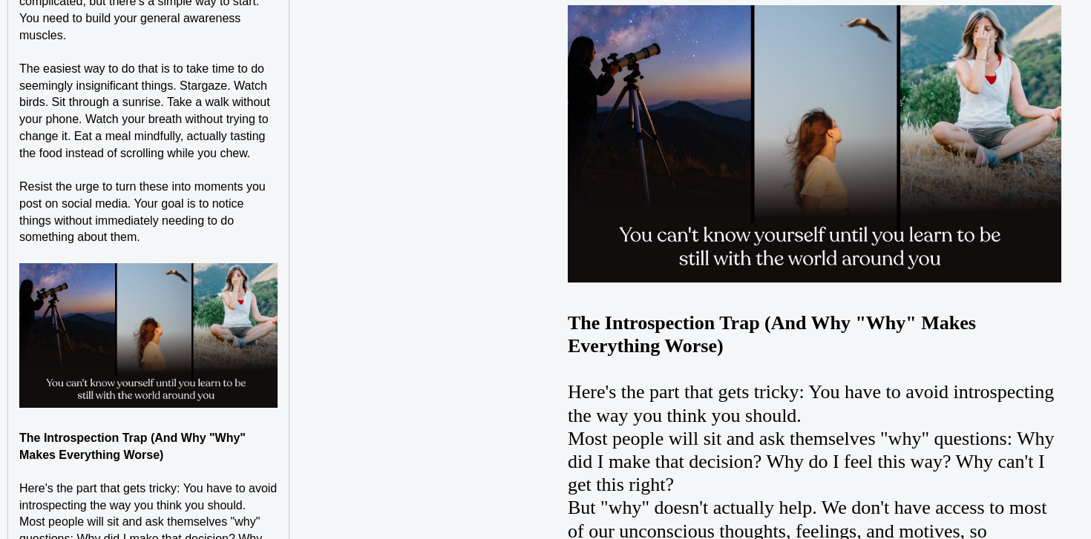
click at [141, 446] on strong "The Introspection Trap (And Why "Why" Makes Everything Worse)" at bounding box center [133, 447] width 229 height 30
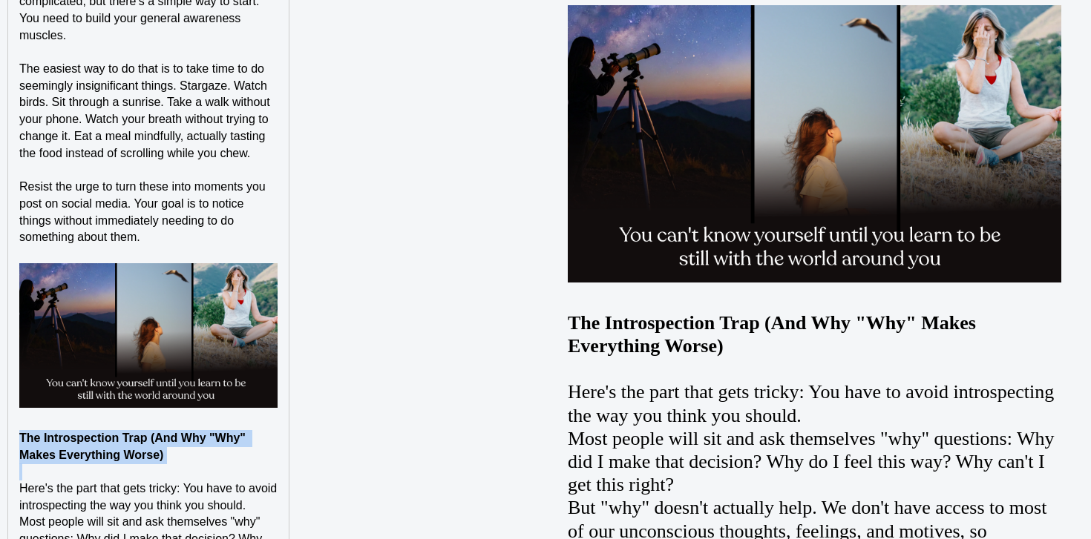
click at [141, 446] on strong "The Introspection Trap (And Why "Why" Makes Everything Worse)" at bounding box center [133, 447] width 229 height 30
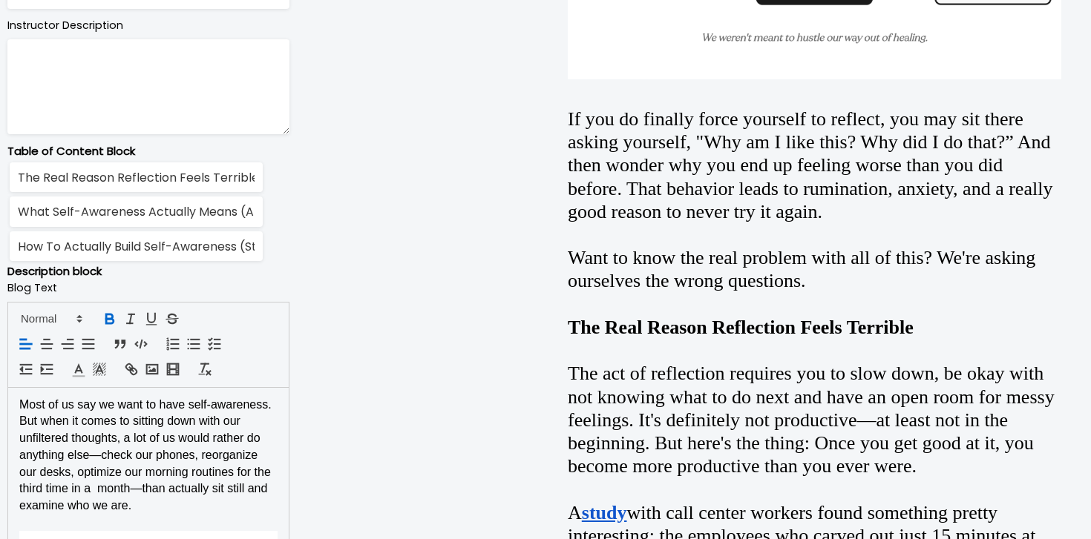
scroll to position [779, 0]
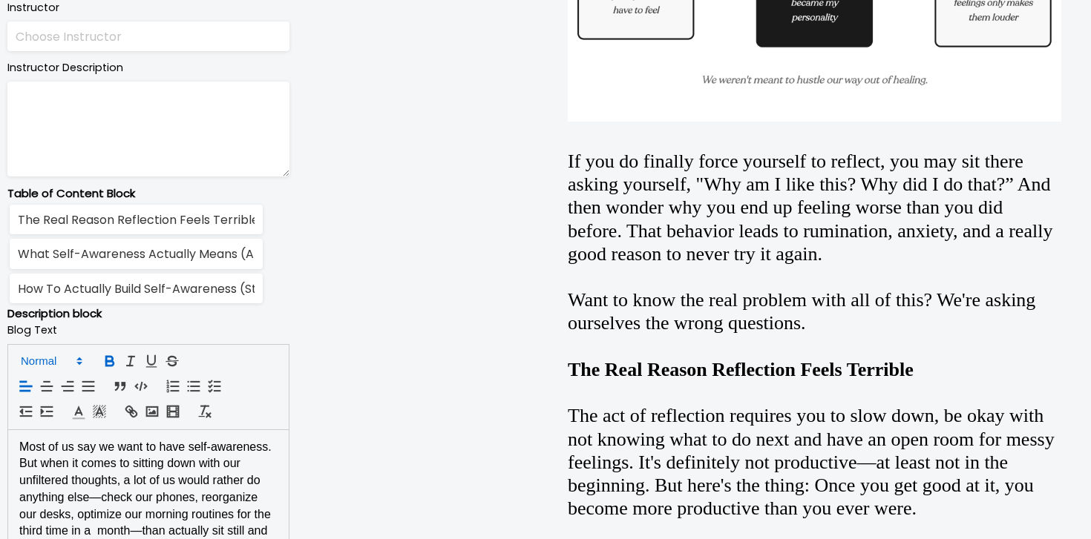
click at [65, 361] on span at bounding box center [50, 361] width 73 height 18
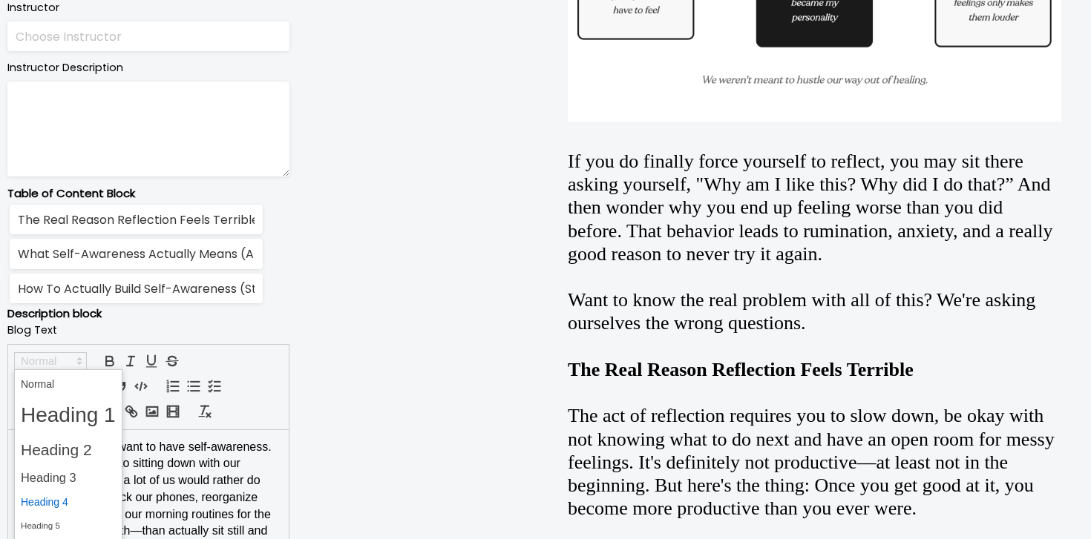
click at [62, 509] on span at bounding box center [68, 502] width 95 height 23
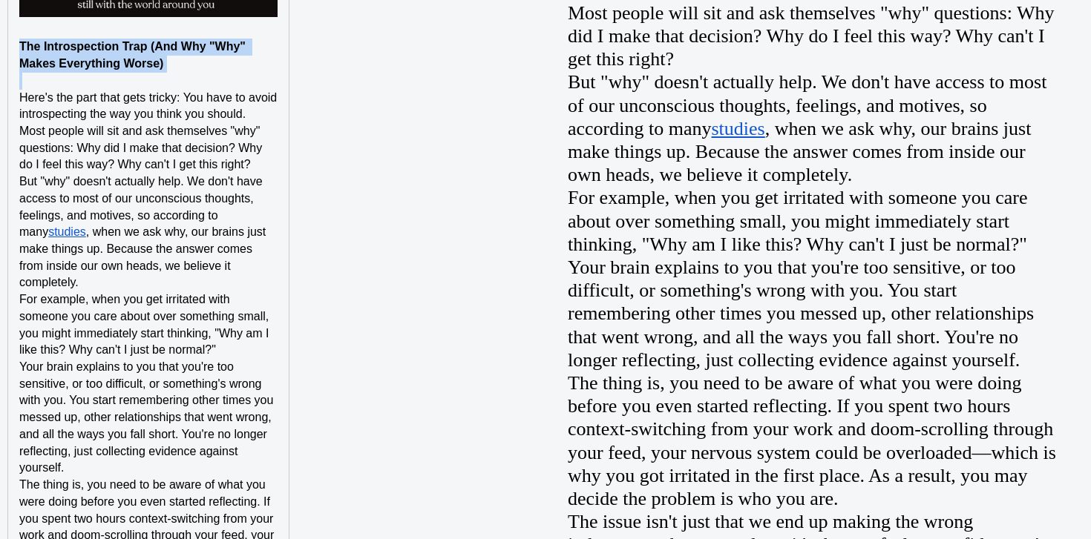
scroll to position [3104, 0]
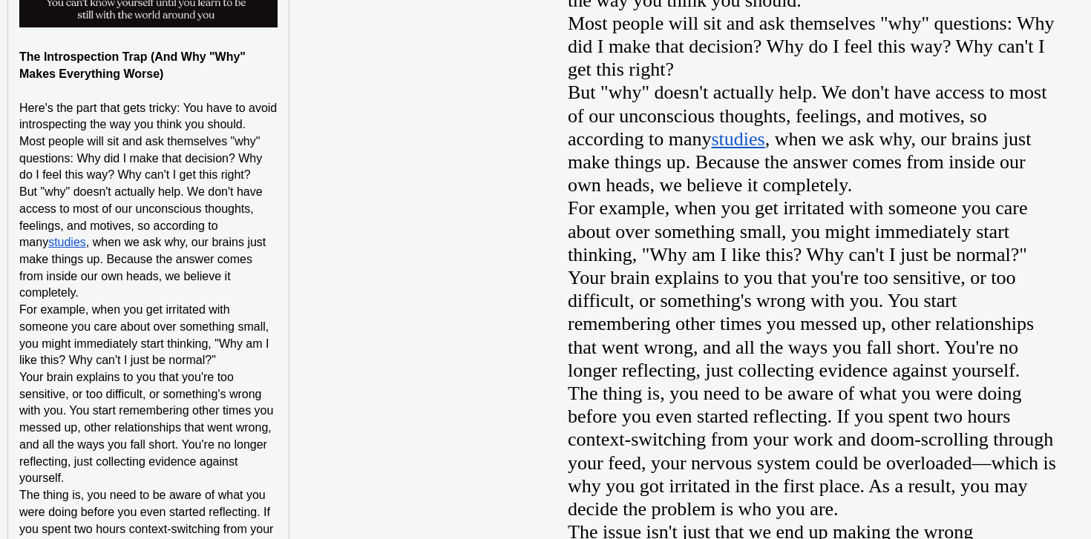
click at [260, 302] on p "For example, when you get irritated with someone you care about over something …" at bounding box center [148, 336] width 258 height 68
click at [274, 277] on p "But "why" doesn't actually help. We don't have access to most of our unconsciou…" at bounding box center [148, 243] width 258 height 118
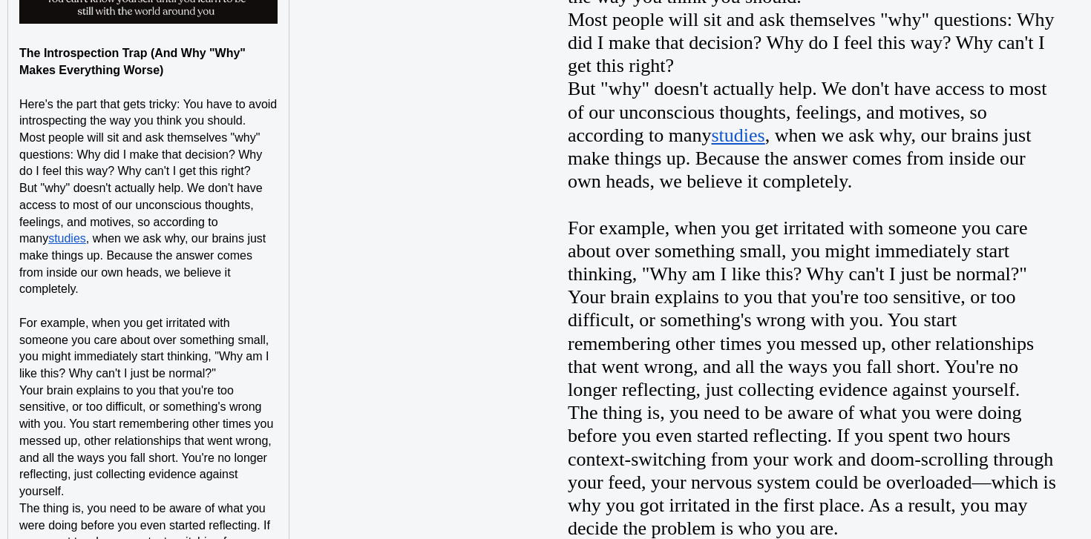
scroll to position [3137, 0]
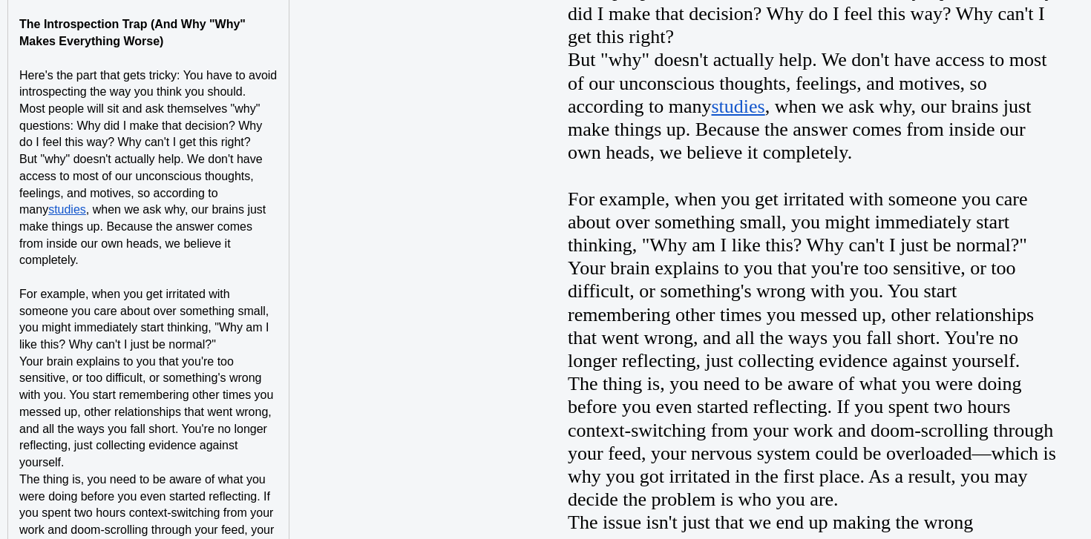
click at [225, 442] on p "Your brain explains to you that you're too sensitive, or too difficult, or some…" at bounding box center [148, 413] width 258 height 118
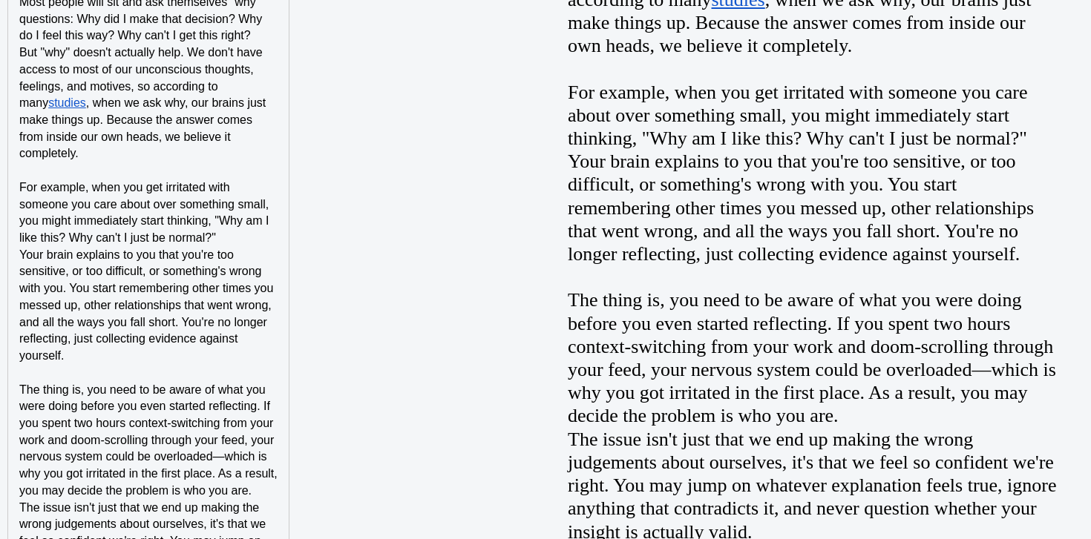
scroll to position [3429, 0]
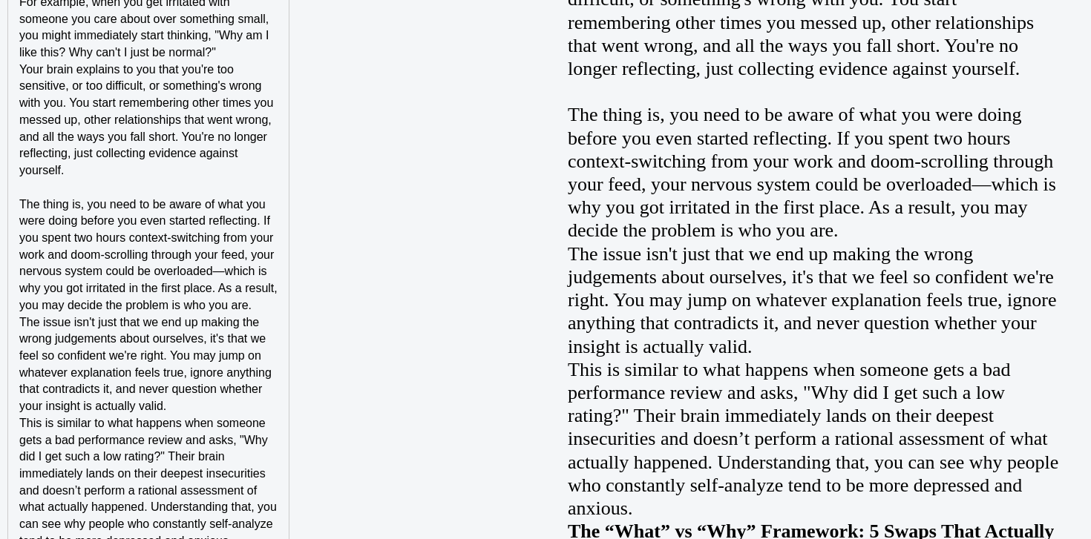
click at [266, 285] on p "The thing is, you need to be aware of what you were doing before you even start…" at bounding box center [148, 256] width 258 height 118
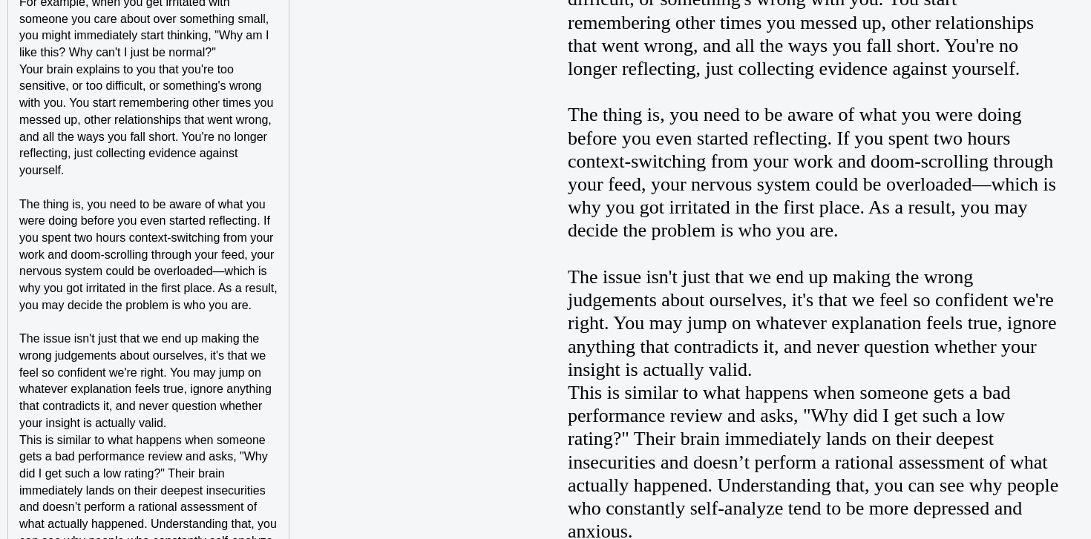
click at [217, 406] on p "The issue isn't just that we end up making the wrong judgements about ourselves…" at bounding box center [148, 381] width 258 height 101
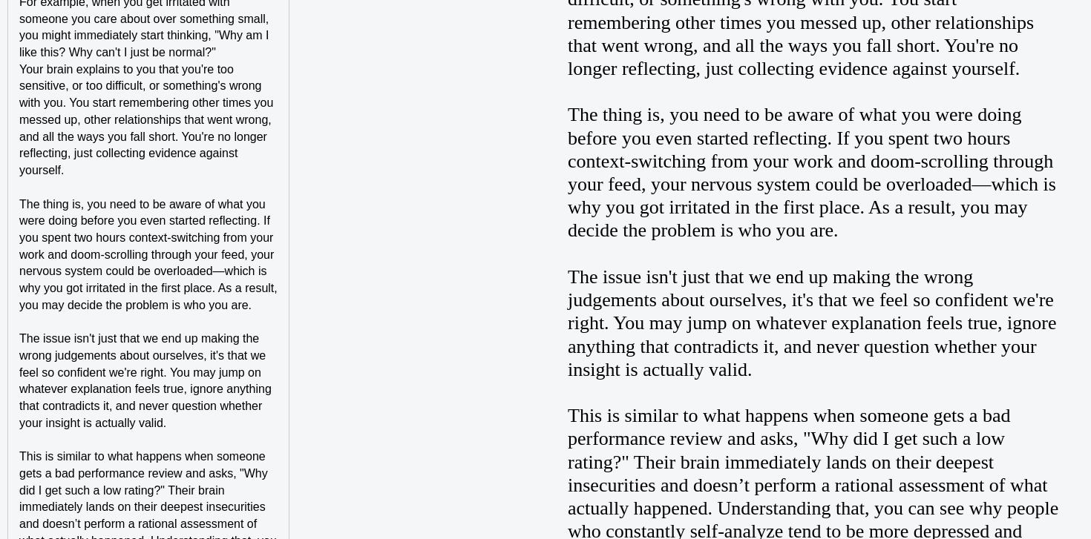
scroll to position [3621, 0]
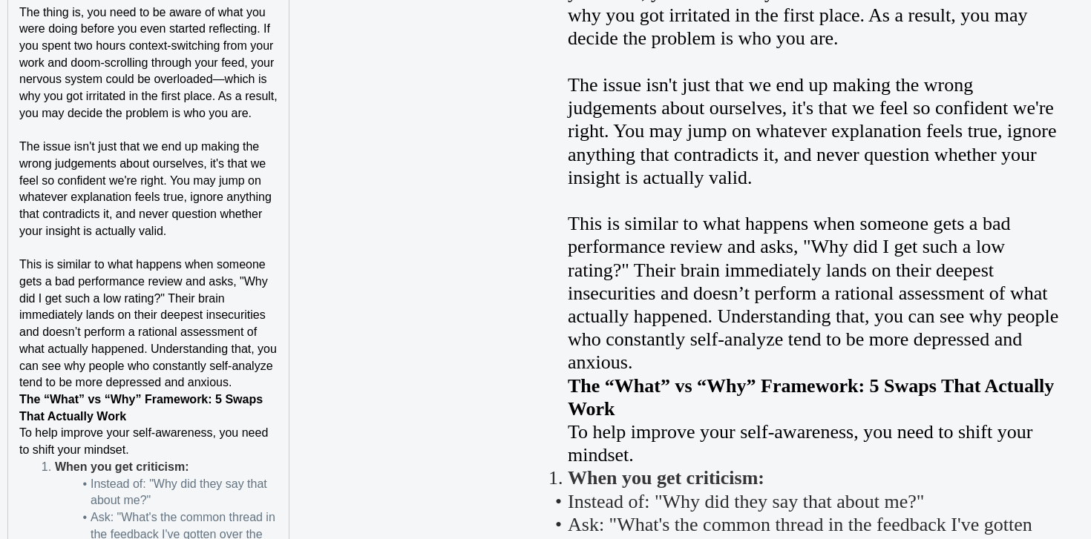
click at [258, 357] on p "This is similar to what happens when someone gets a bad performance review and …" at bounding box center [148, 324] width 258 height 135
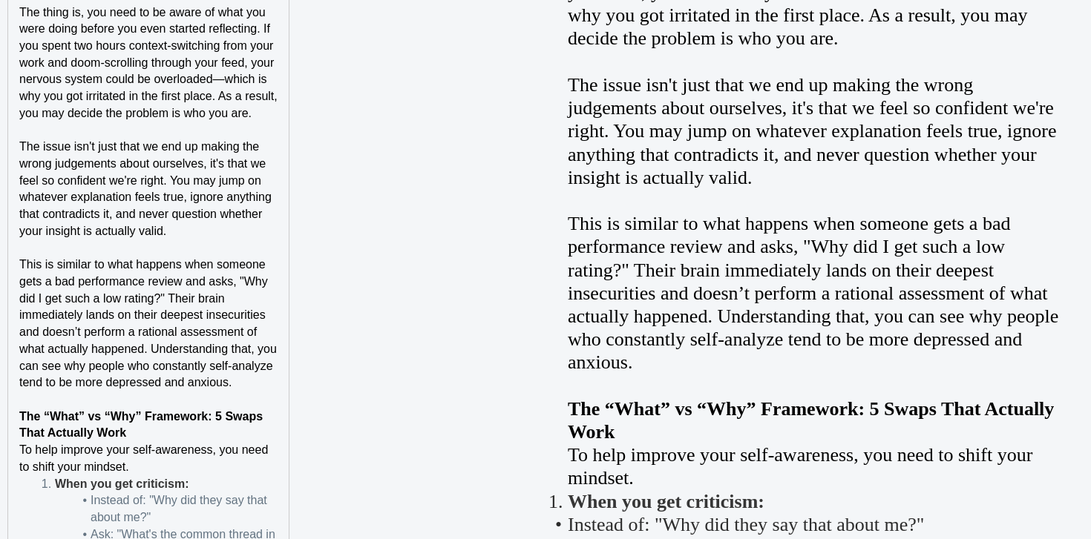
click at [204, 420] on p "The “What” vs “Why” Framework: 5 Swaps That Actually Work" at bounding box center [148, 425] width 258 height 33
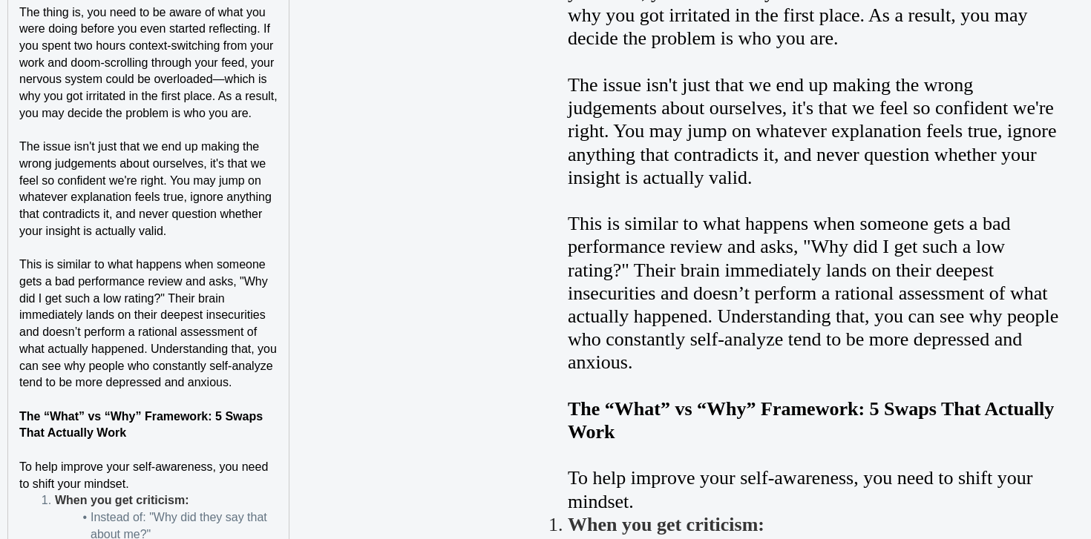
click at [172, 465] on p "To help improve your self-awareness, you need to shift your mindset." at bounding box center [148, 475] width 258 height 33
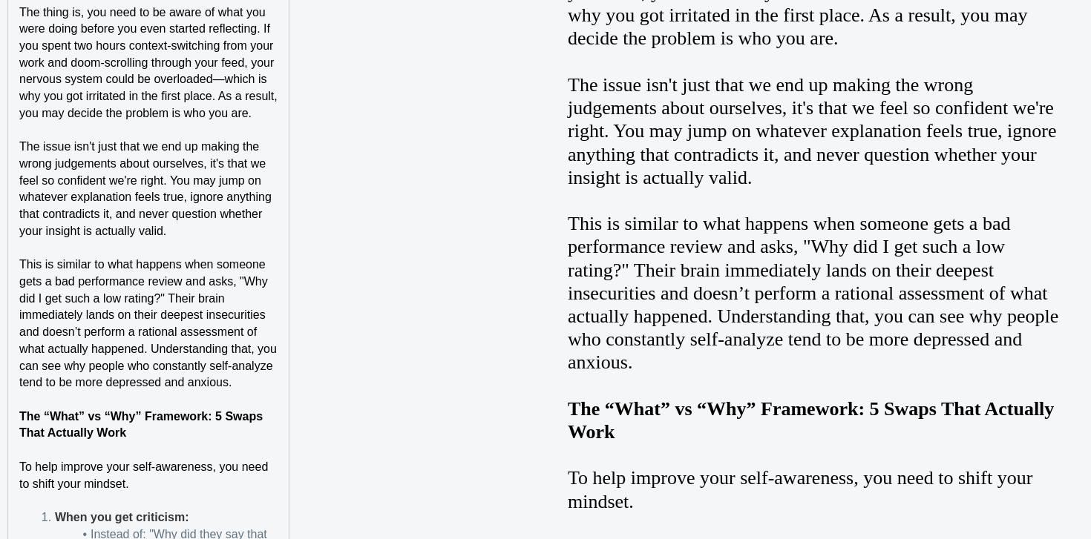
click at [152, 410] on strong "The “What” vs “Why” Framework: 5 Swaps That Actually Work" at bounding box center [142, 425] width 247 height 30
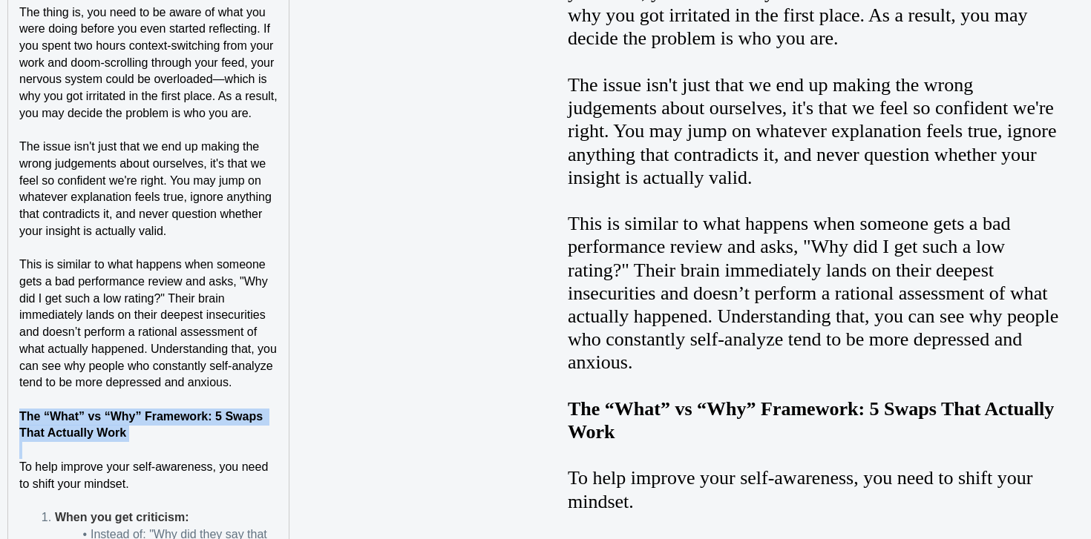
click at [152, 410] on strong "The “What” vs “Why” Framework: 5 Swaps That Actually Work" at bounding box center [142, 425] width 247 height 30
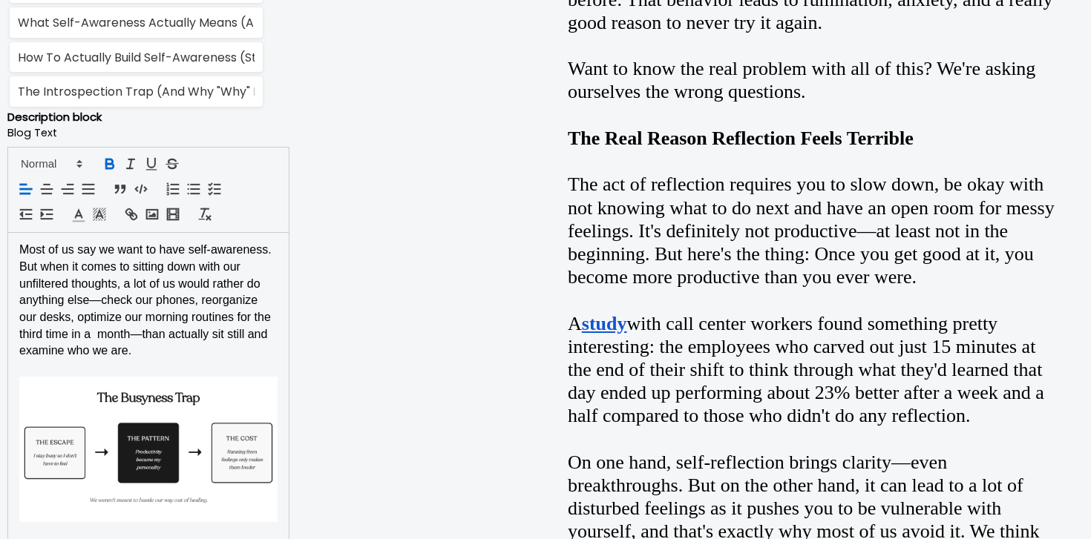
scroll to position [970, 0]
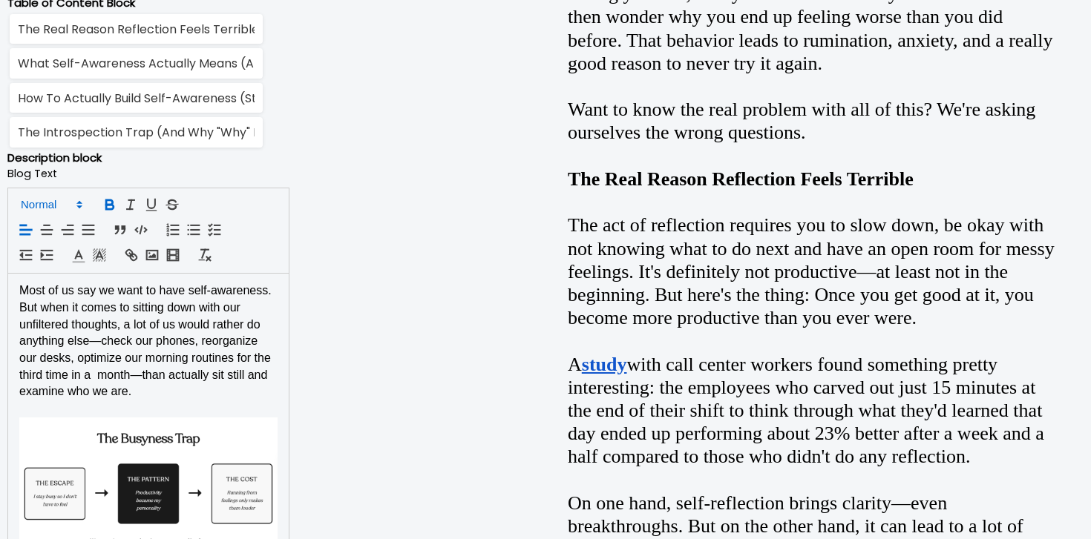
click at [74, 209] on icon at bounding box center [79, 204] width 13 height 13
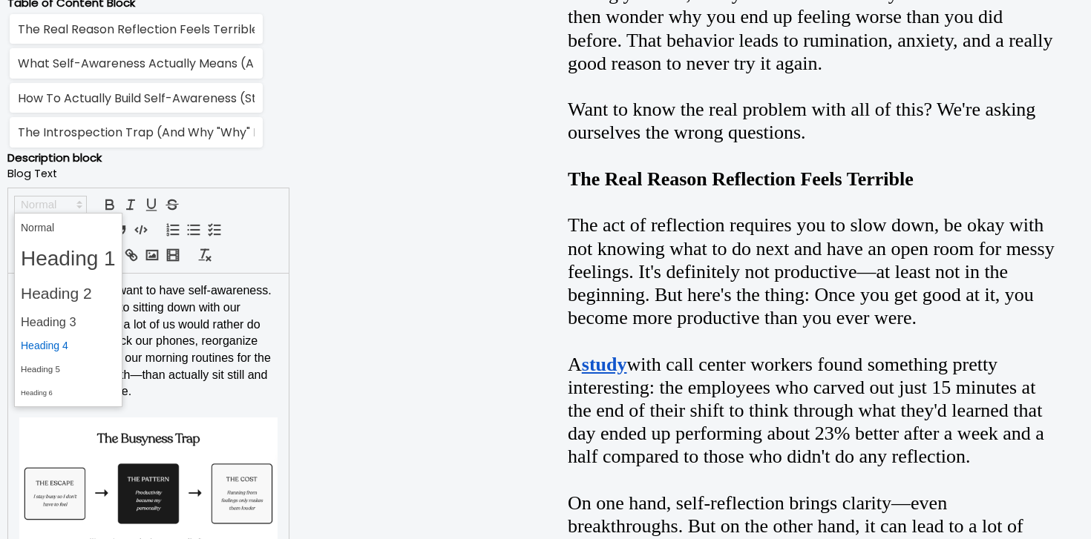
click at [59, 337] on span at bounding box center [68, 346] width 95 height 23
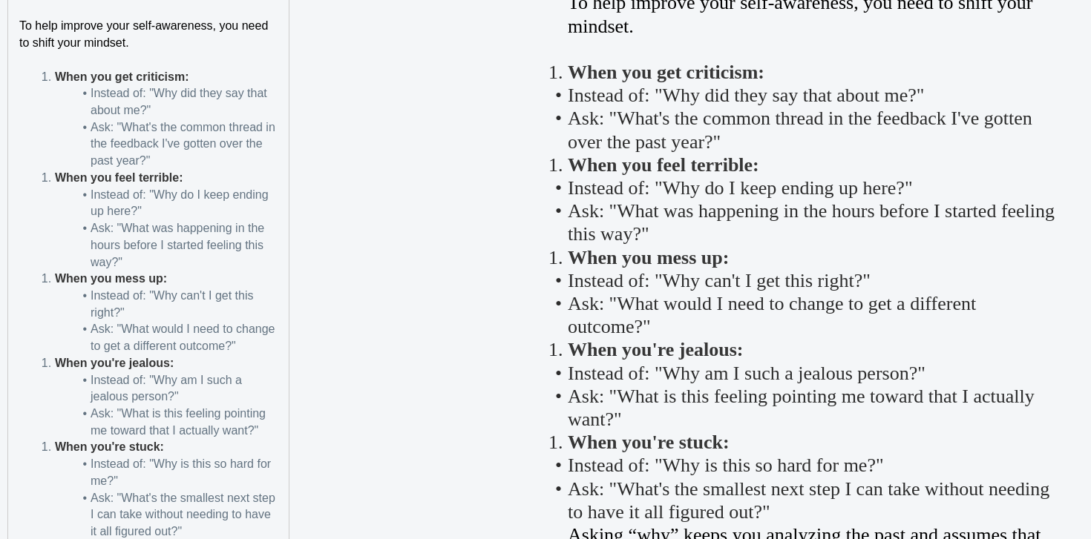
scroll to position [4109, 0]
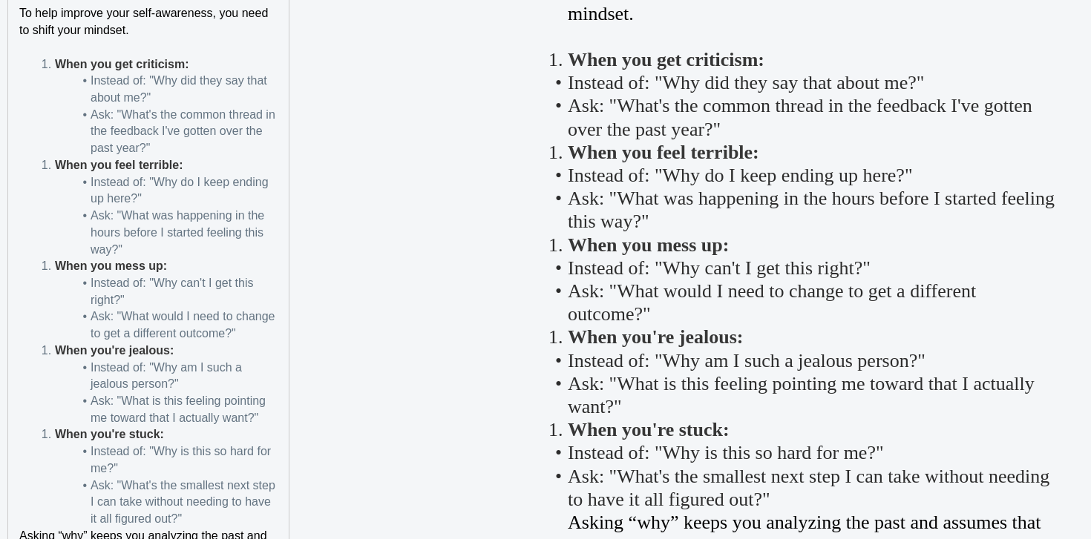
click at [56, 56] on li "When you get criticism:" at bounding box center [157, 64] width 240 height 17
click at [59, 159] on strong "When you feel terrible:" at bounding box center [119, 165] width 128 height 13
click at [49, 258] on li "When you mess up:" at bounding box center [157, 266] width 240 height 17
click at [50, 396] on li "Ask: "What is this feeling pointing me toward that I actually want?"" at bounding box center [157, 409] width 240 height 33
click at [59, 344] on strong "When you're jealous:" at bounding box center [114, 350] width 119 height 13
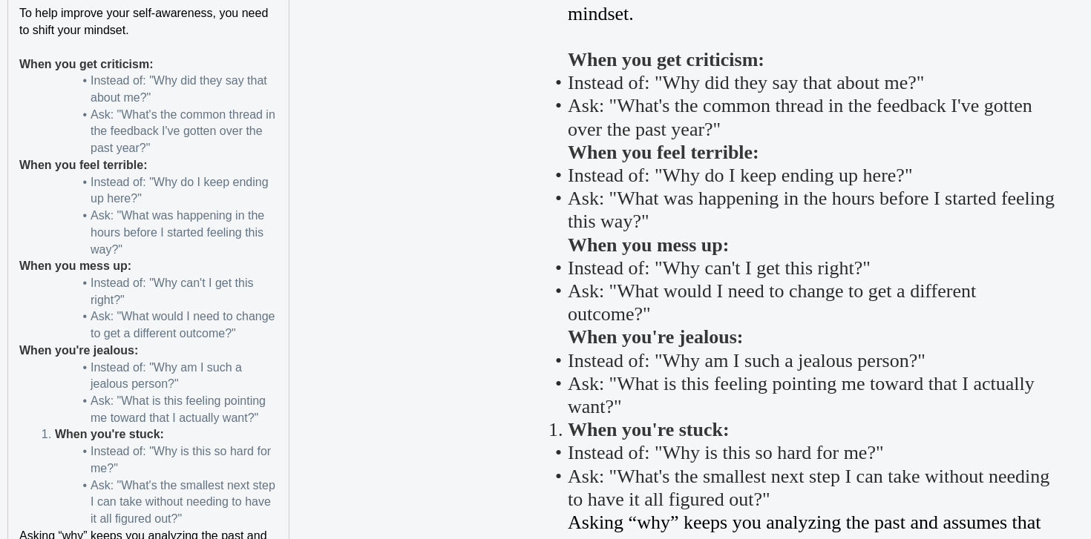
click at [55, 428] on strong "When you're stuck:" at bounding box center [109, 434] width 109 height 13
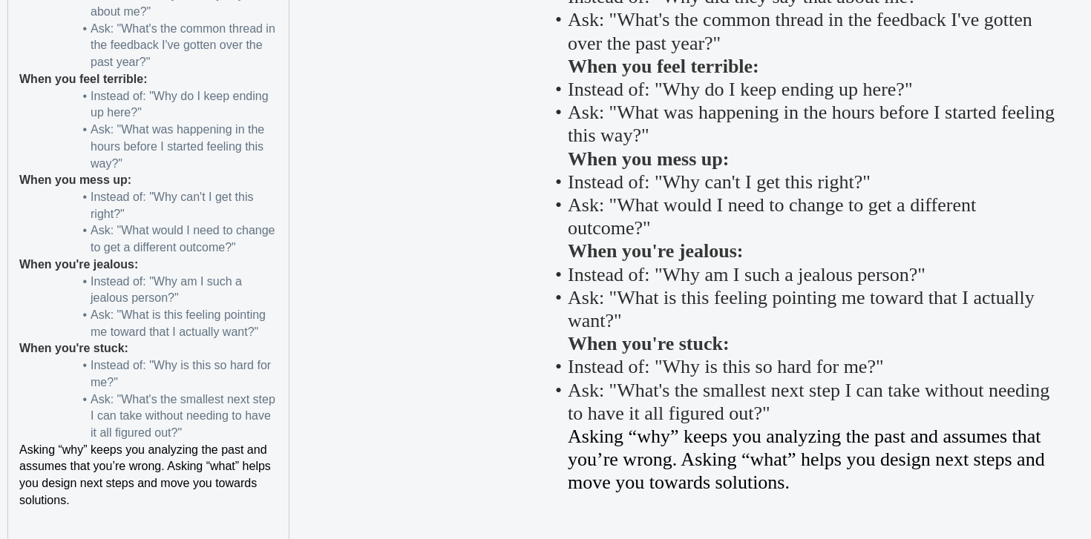
scroll to position [4329, 0]
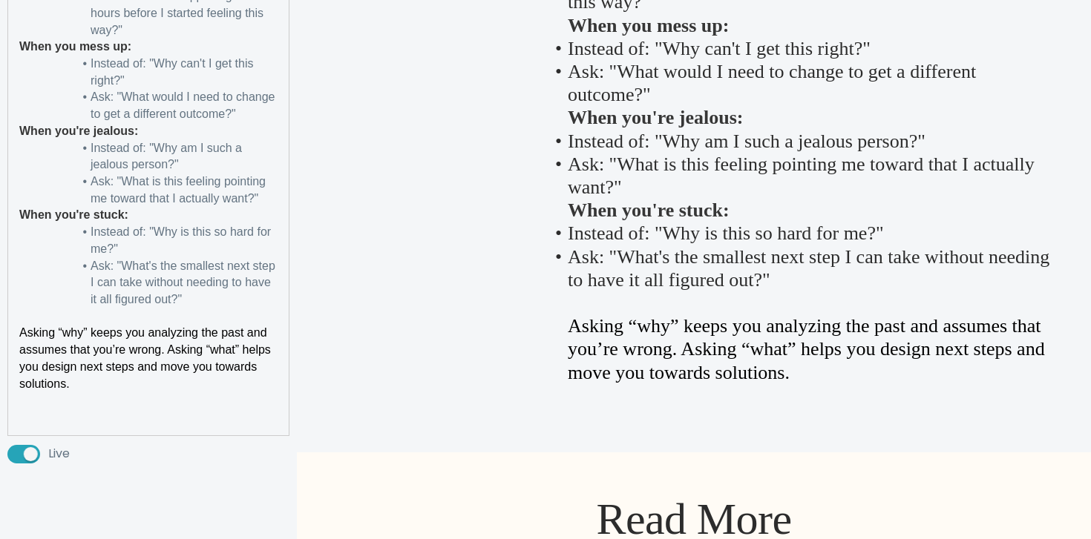
click at [45, 410] on p at bounding box center [148, 418] width 258 height 17
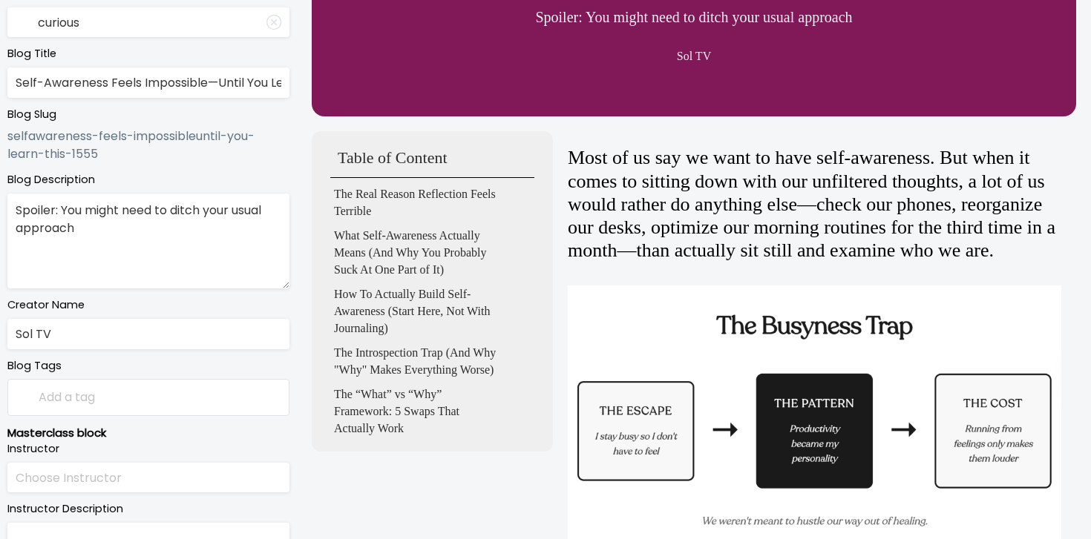
scroll to position [0, 0]
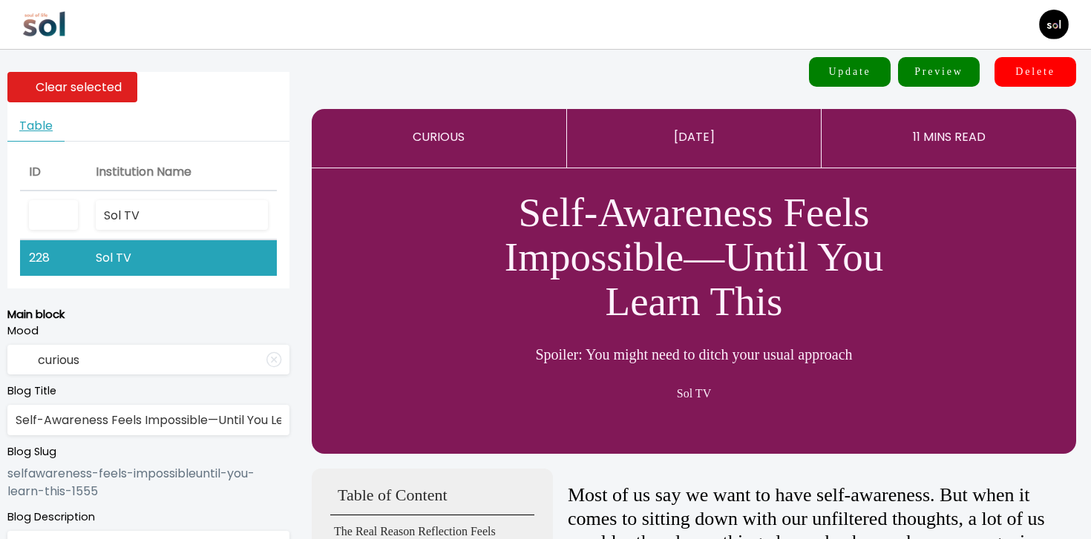
click at [850, 68] on button "Update" at bounding box center [850, 72] width 82 height 30
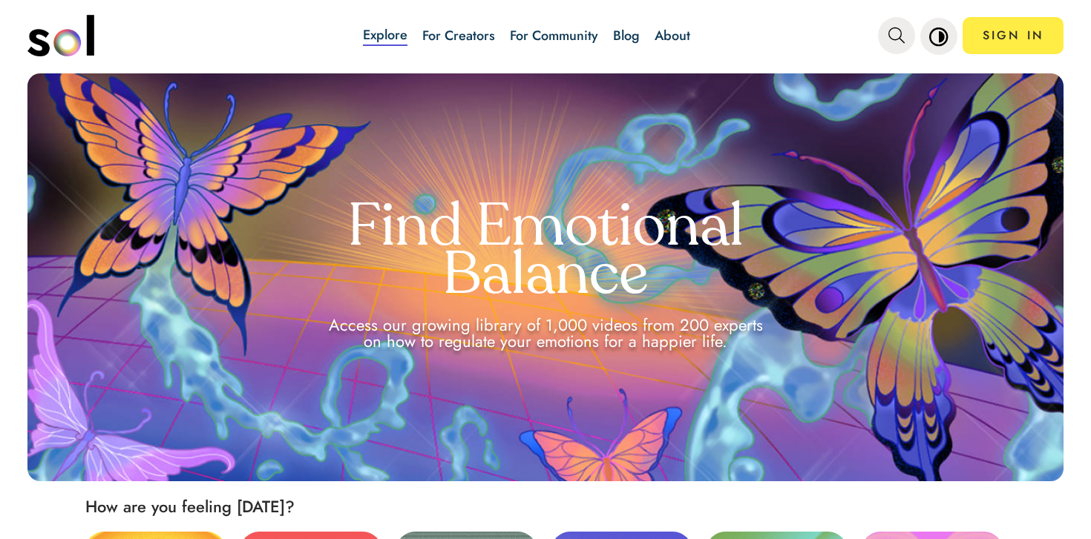
click at [618, 35] on link "Blog" at bounding box center [626, 35] width 27 height 19
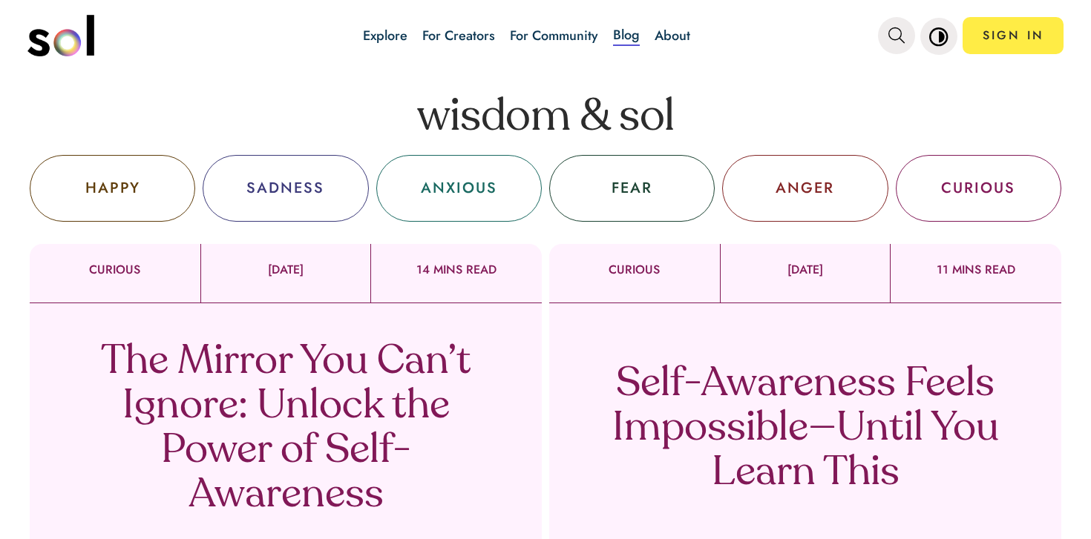
click at [282, 347] on p "The Mirror You Can’t Ignore: Unlock the Power of Self-Awareness" at bounding box center [286, 430] width 438 height 178
click at [681, 402] on p "Self-Awareness Feels Impossible—Until You Learn This" at bounding box center [805, 430] width 438 height 134
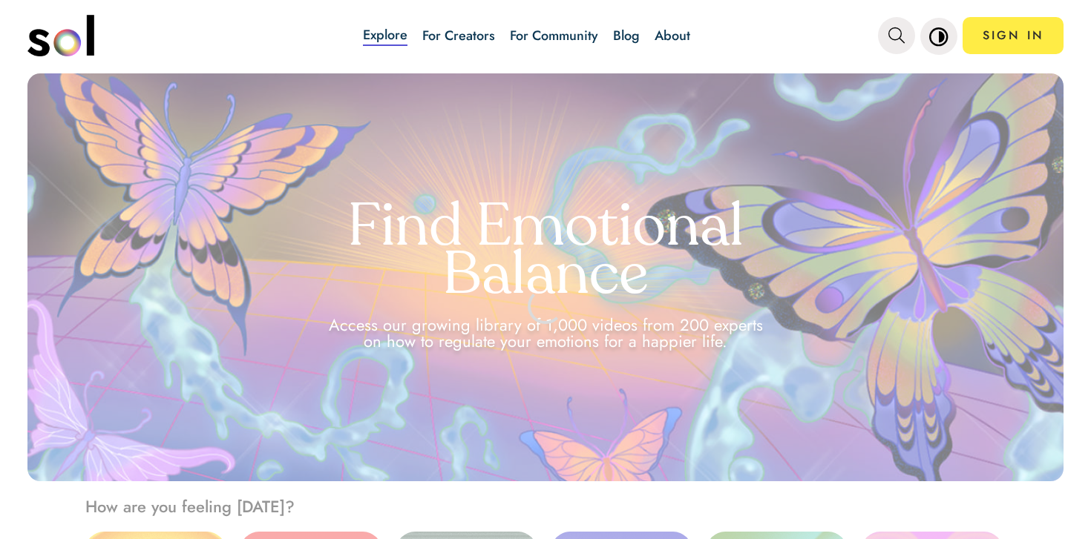
click at [870, 18] on div "Explore For Creators For Community Blog About SIGN IN" at bounding box center [620, 36] width 888 height 52
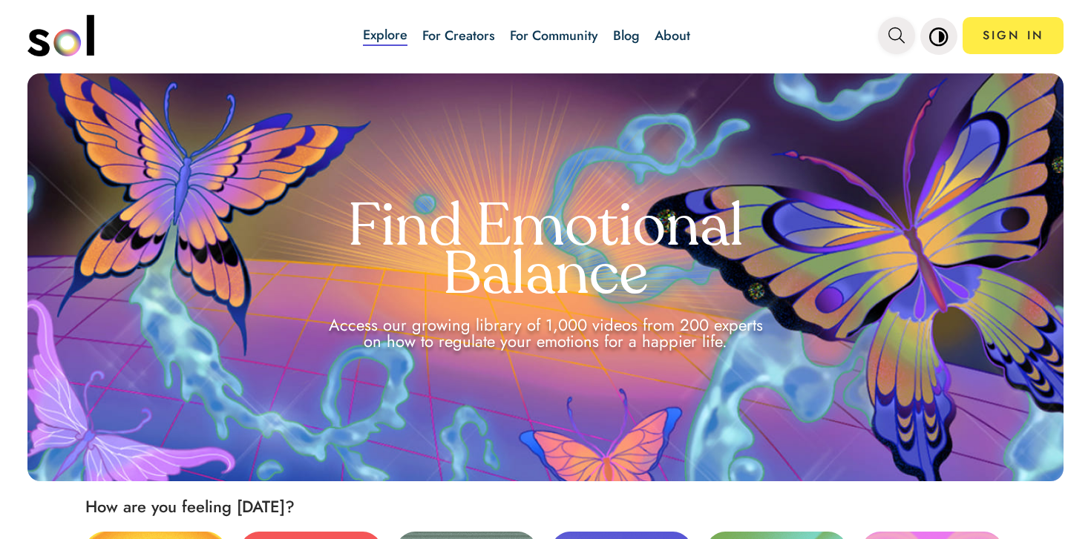
click at [896, 31] on icon "main navigation" at bounding box center [896, 35] width 16 height 16
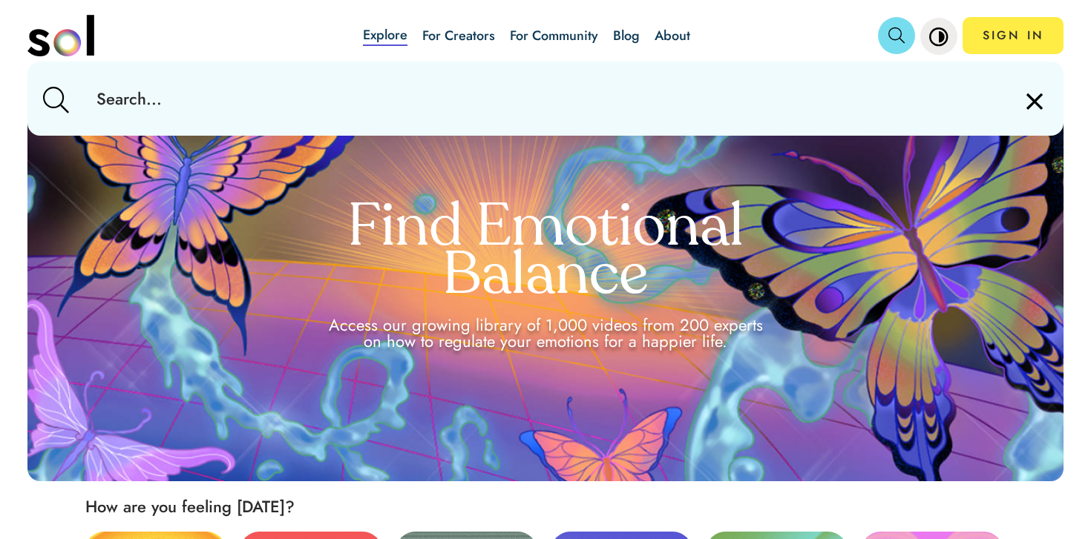
click at [717, 86] on input "text" at bounding box center [545, 99] width 921 height 74
paste input "rumination"
type input "rumination"
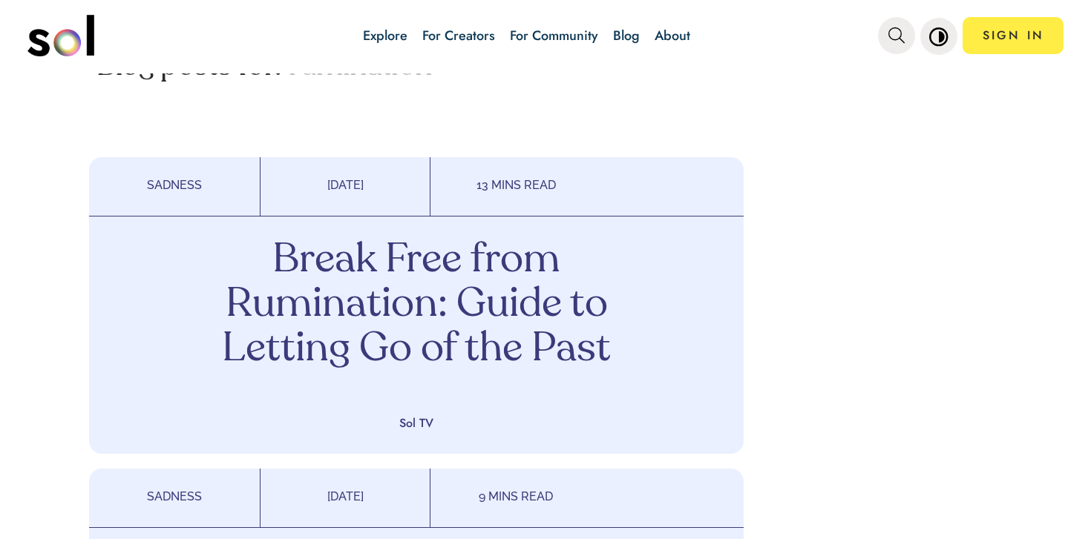
scroll to position [539, 0]
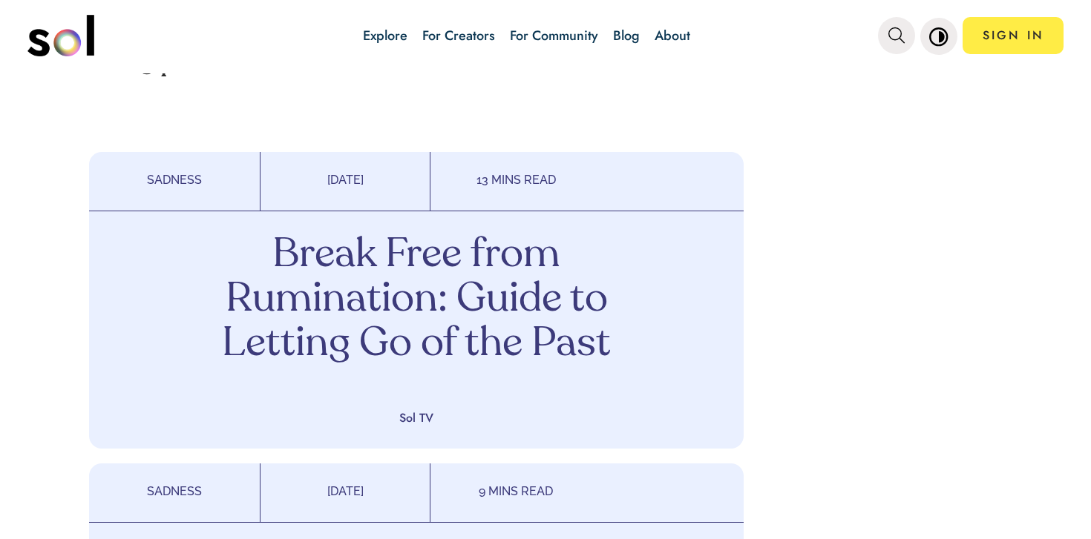
click at [511, 308] on p "Break Free from Rumination: Guide to Letting Go of the Past" at bounding box center [416, 301] width 438 height 134
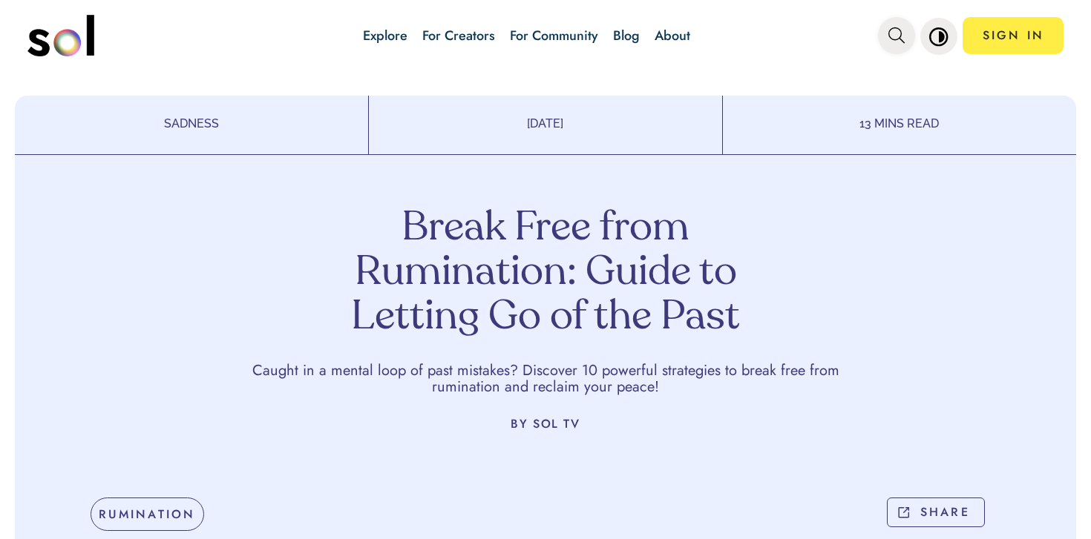
click at [890, 37] on icon "main navigation" at bounding box center [896, 35] width 16 height 16
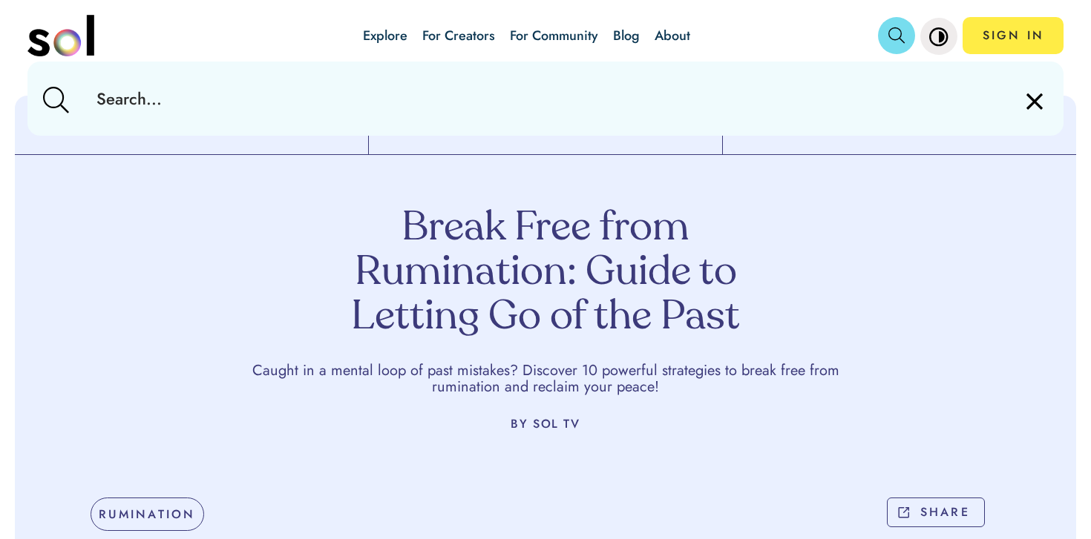
click at [781, 108] on input "text" at bounding box center [545, 99] width 921 height 74
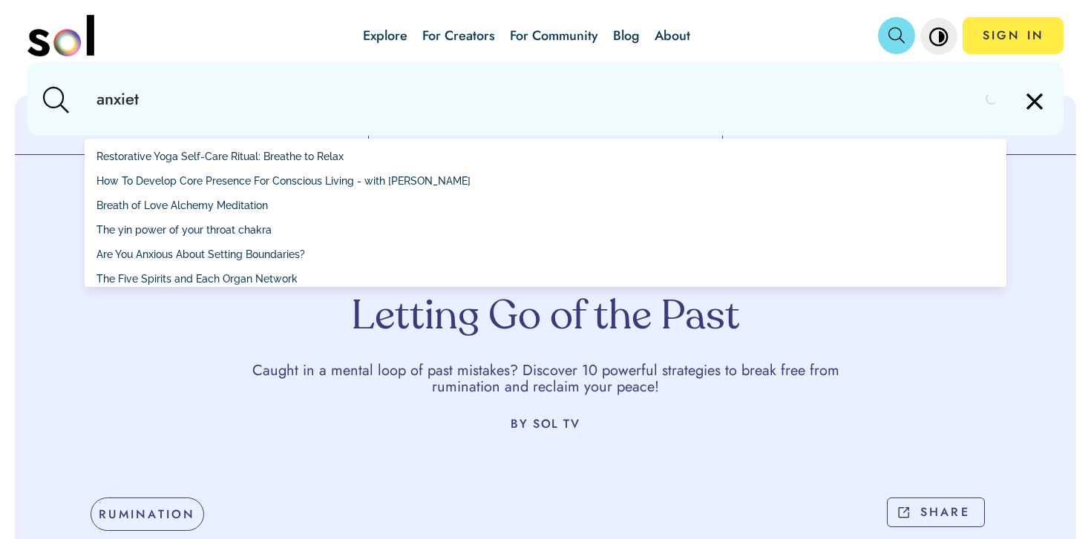
type input "anxiety"
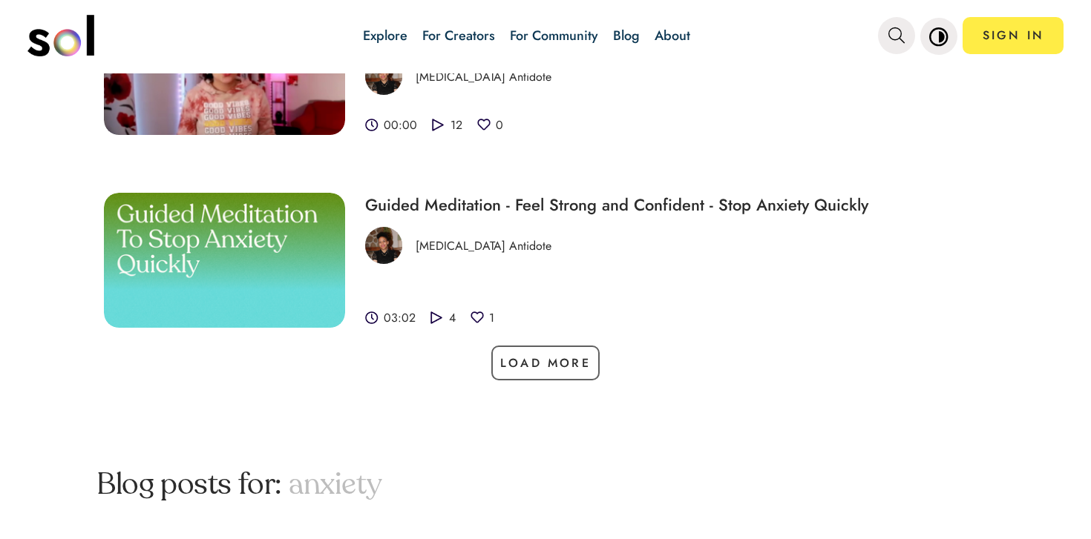
scroll to position [1865, 0]
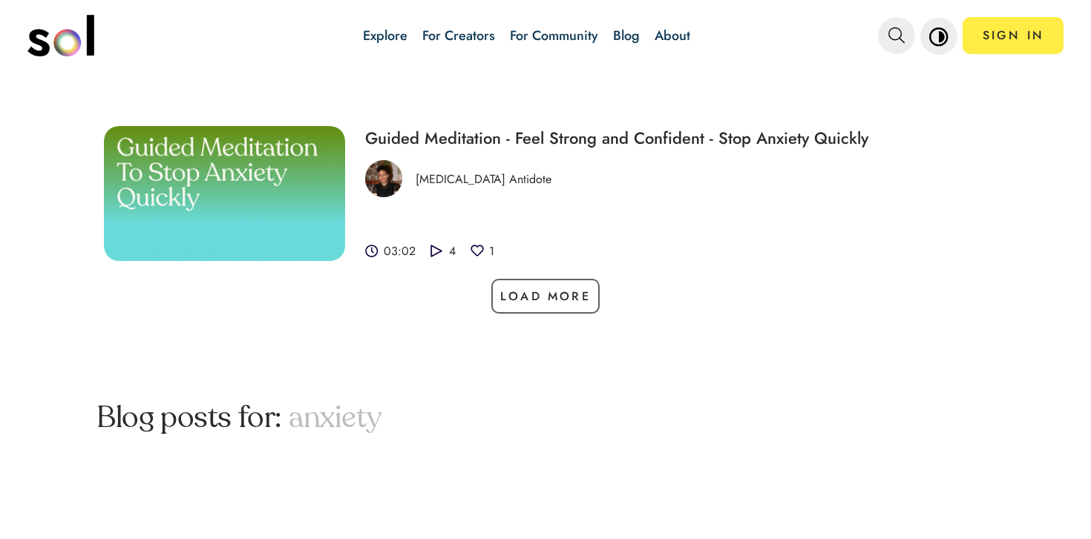
click at [617, 37] on link "Blog" at bounding box center [626, 35] width 27 height 19
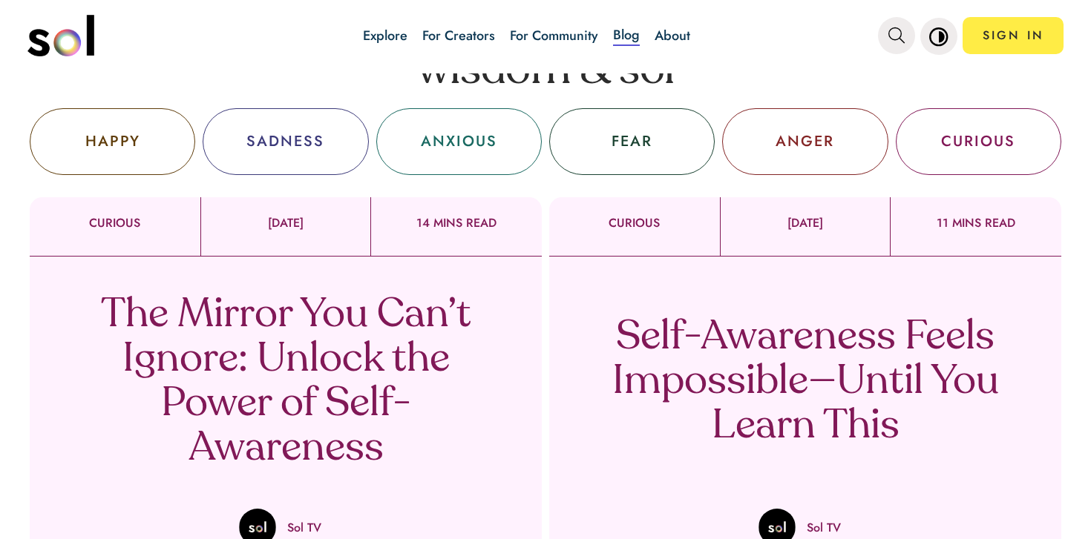
scroll to position [33, 0]
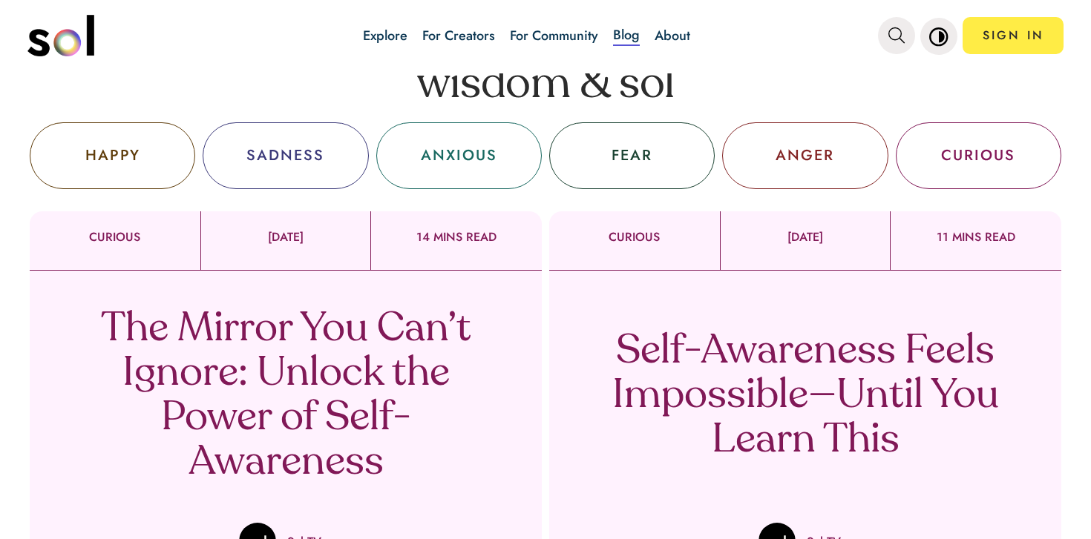
click at [483, 152] on div "ANXIOUS" at bounding box center [459, 156] width 76 height 22
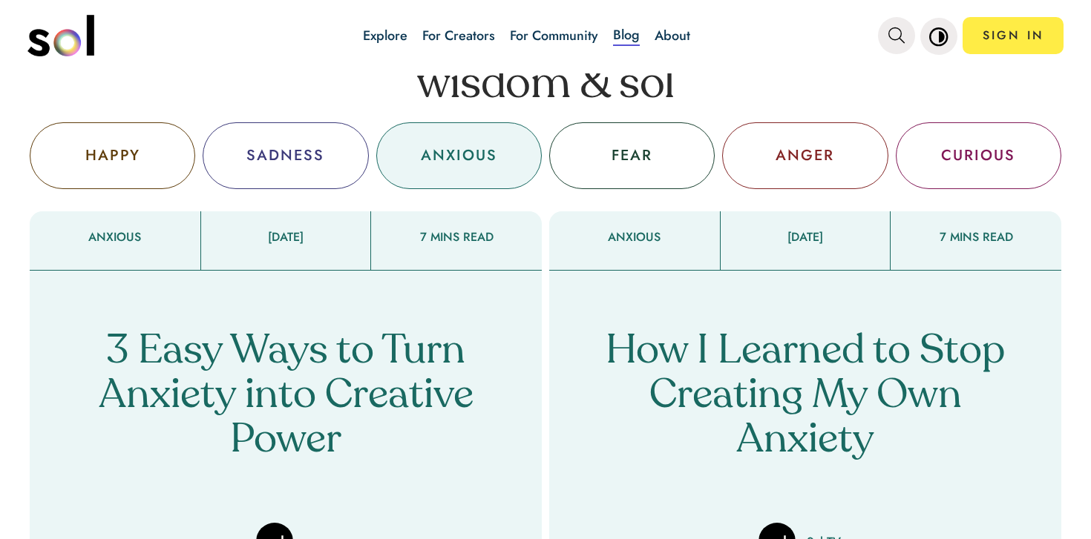
scroll to position [33, 0]
click at [399, 363] on p "3 Easy Ways to Turn Anxiety into Creative Power" at bounding box center [286, 396] width 438 height 134
